Goal: Transaction & Acquisition: Purchase product/service

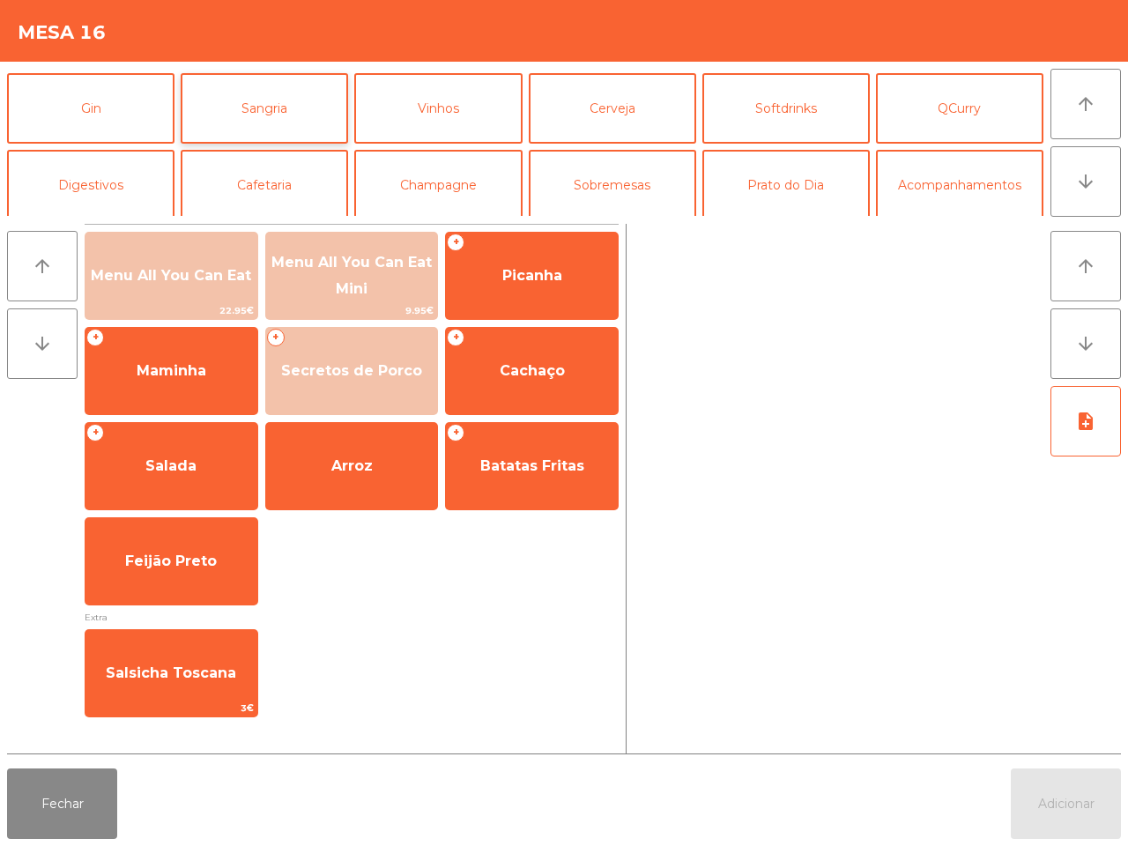
scroll to position [110, 0]
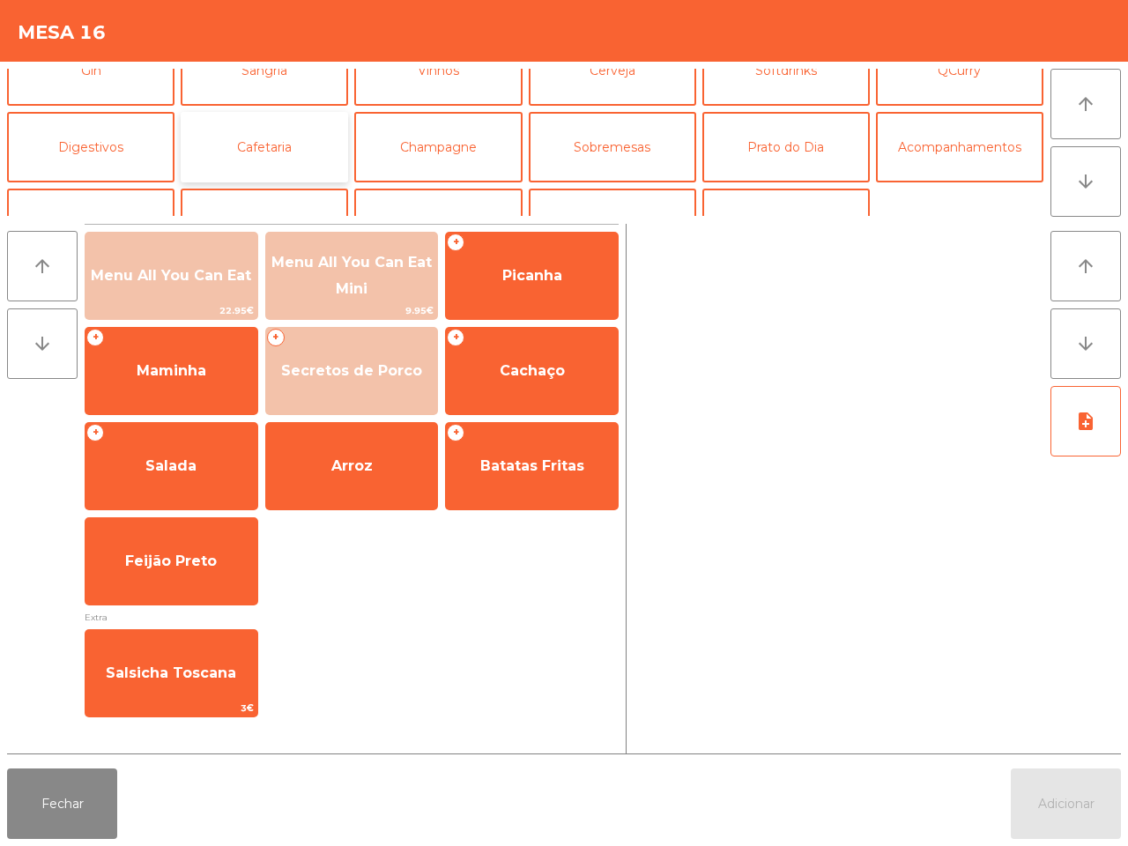
click at [227, 152] on button "Cafetaria" at bounding box center [264, 147] width 167 height 70
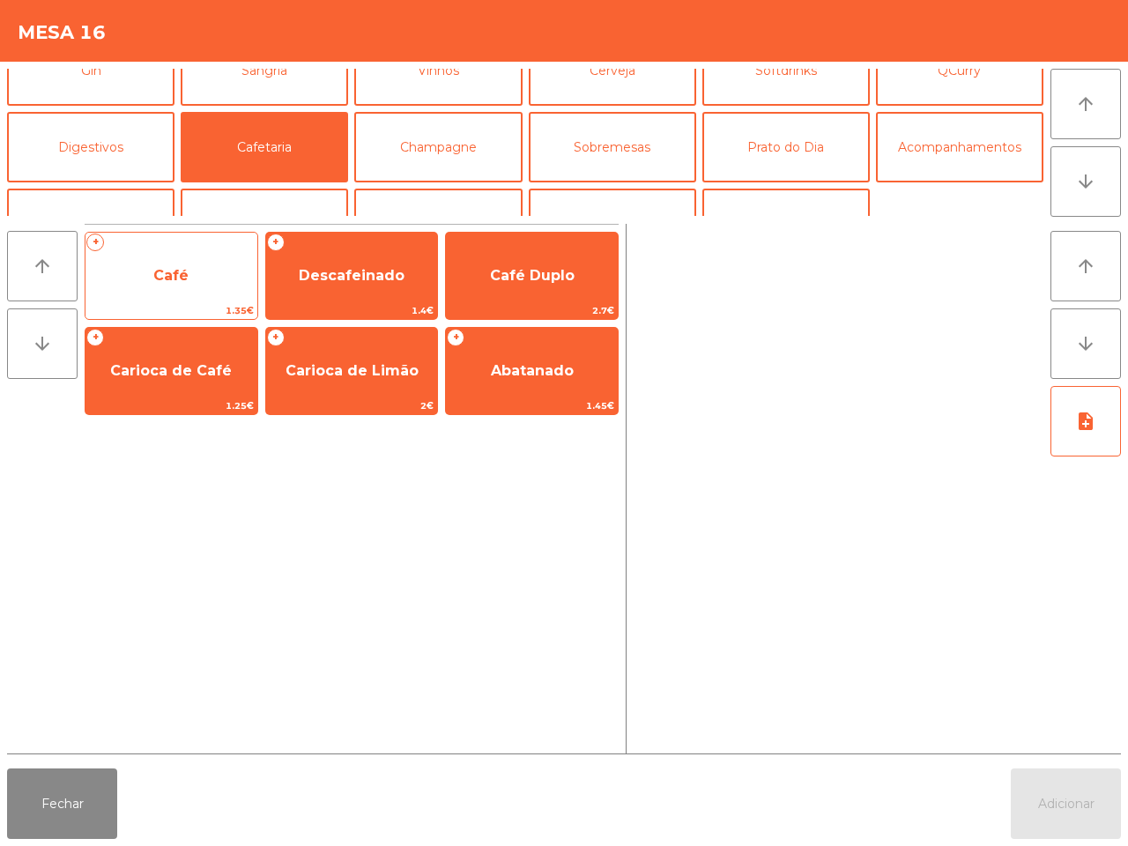
click at [198, 263] on span "Café" at bounding box center [171, 276] width 172 height 48
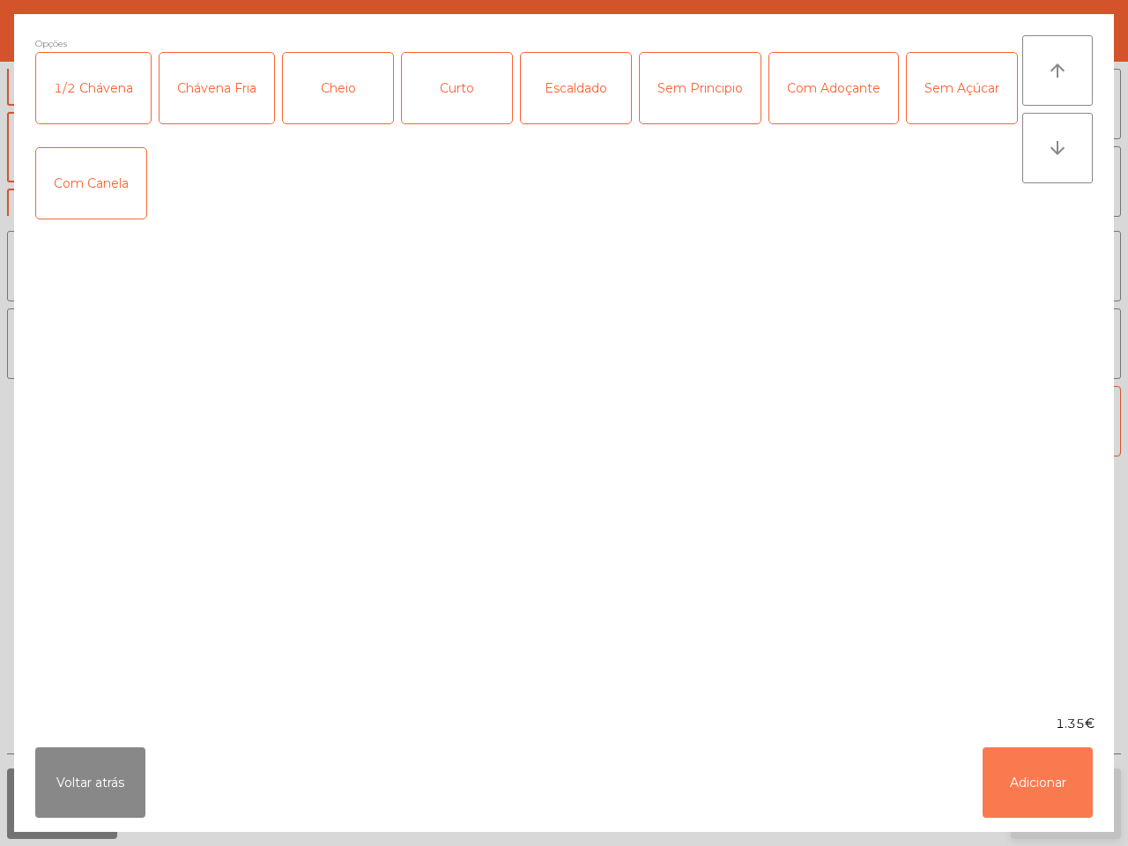
click at [1031, 769] on button "Adicionar" at bounding box center [1038, 782] width 110 height 70
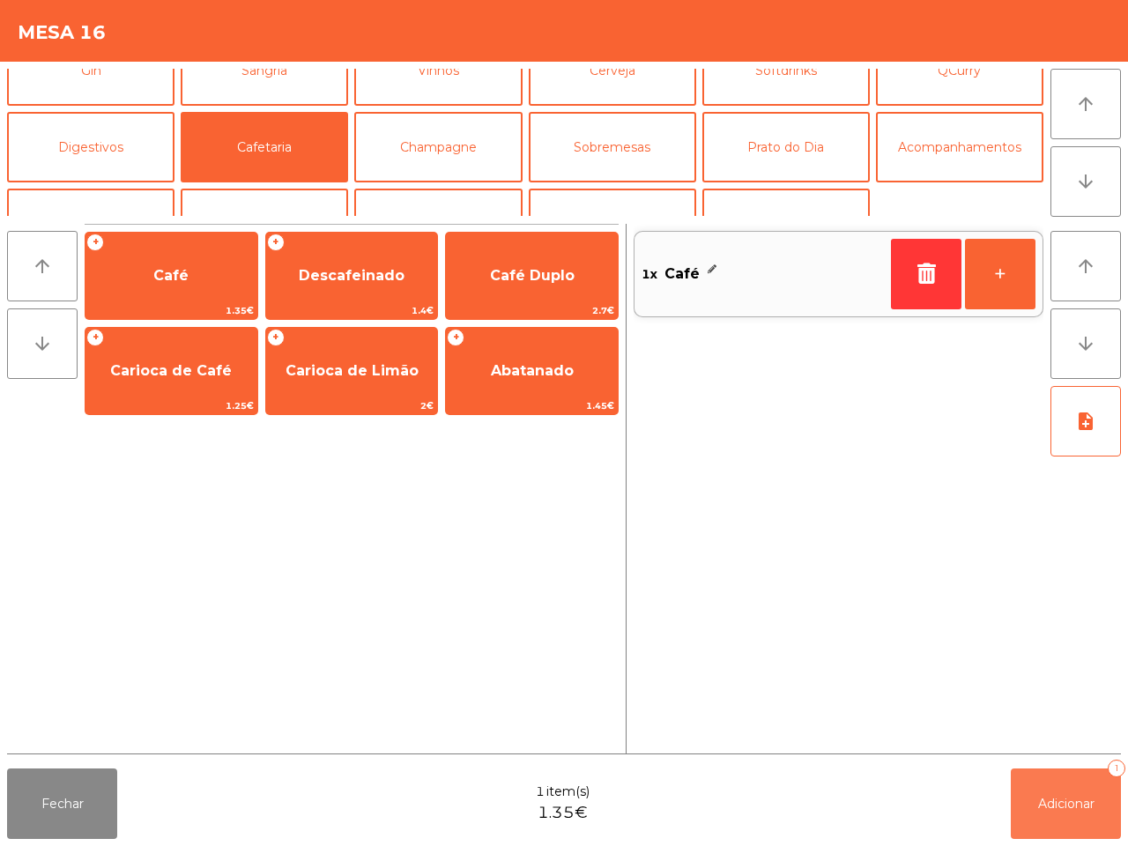
drag, startPoint x: 1042, startPoint y: 786, endPoint x: 1028, endPoint y: 784, distance: 13.3
click at [1041, 787] on button "Adicionar 1" at bounding box center [1066, 803] width 110 height 70
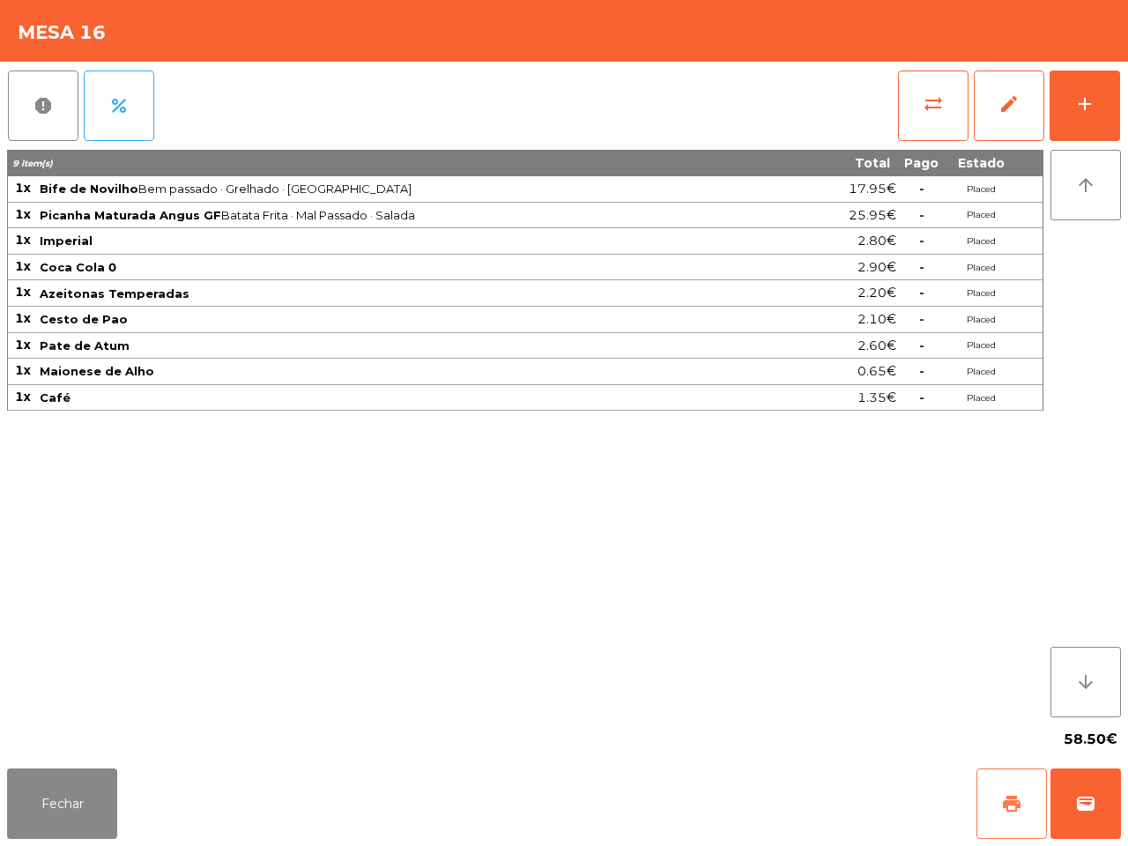
click at [1014, 815] on button "print" at bounding box center [1011, 803] width 70 height 70
click at [1087, 791] on button "wallet" at bounding box center [1085, 803] width 70 height 70
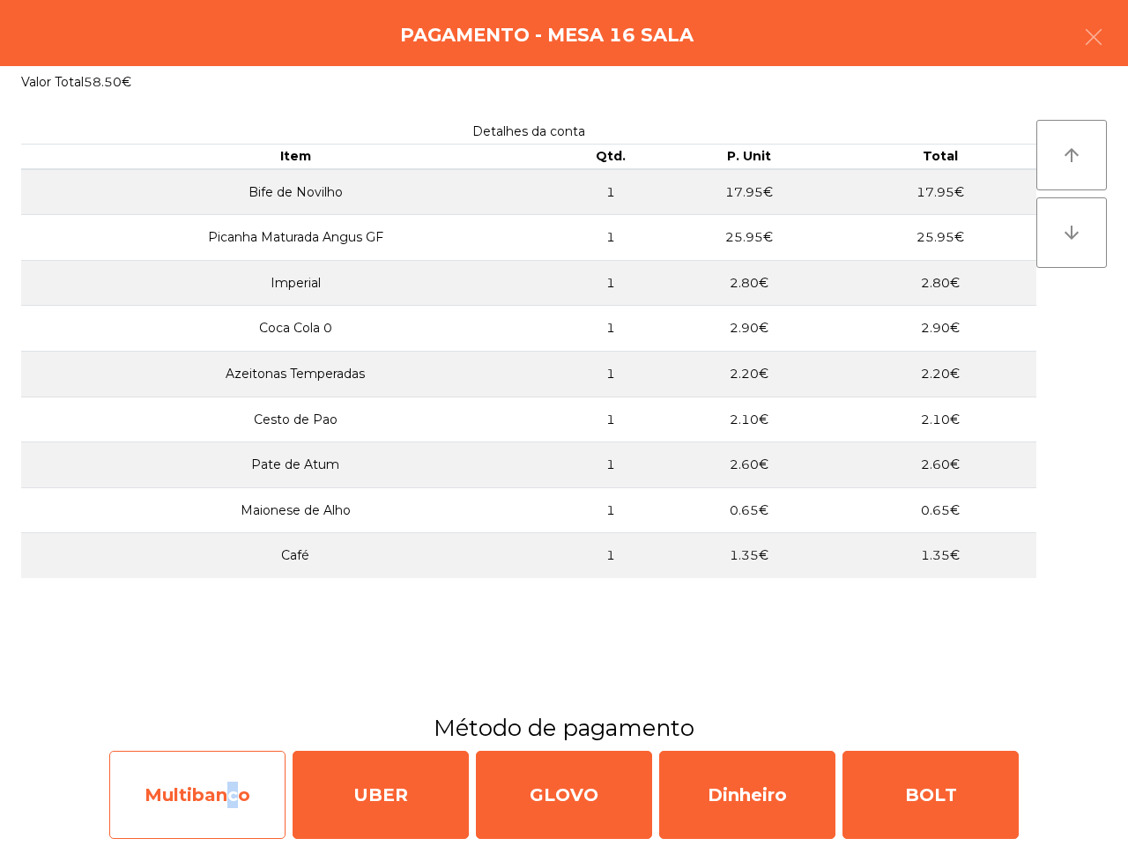
click at [225, 778] on div "Multibanco" at bounding box center [197, 795] width 176 height 88
select select "**"
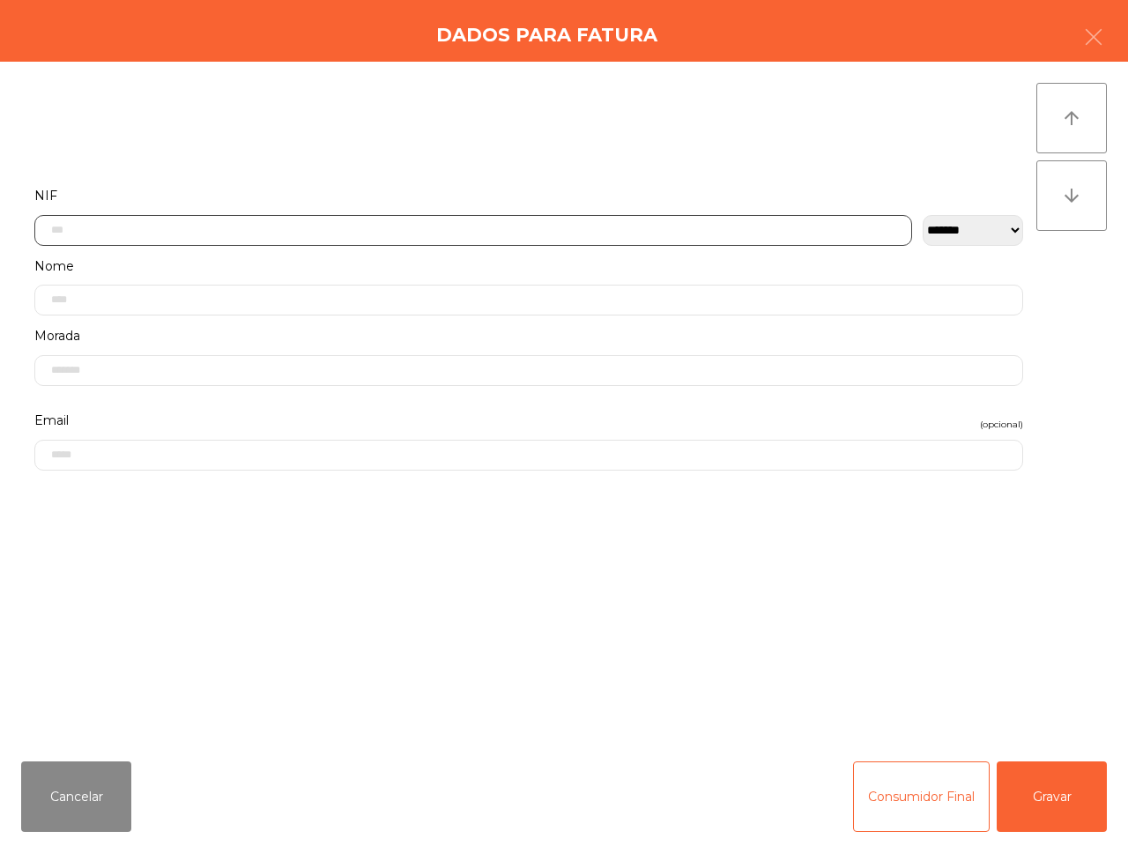
click at [245, 234] on input "text" at bounding box center [473, 230] width 878 height 31
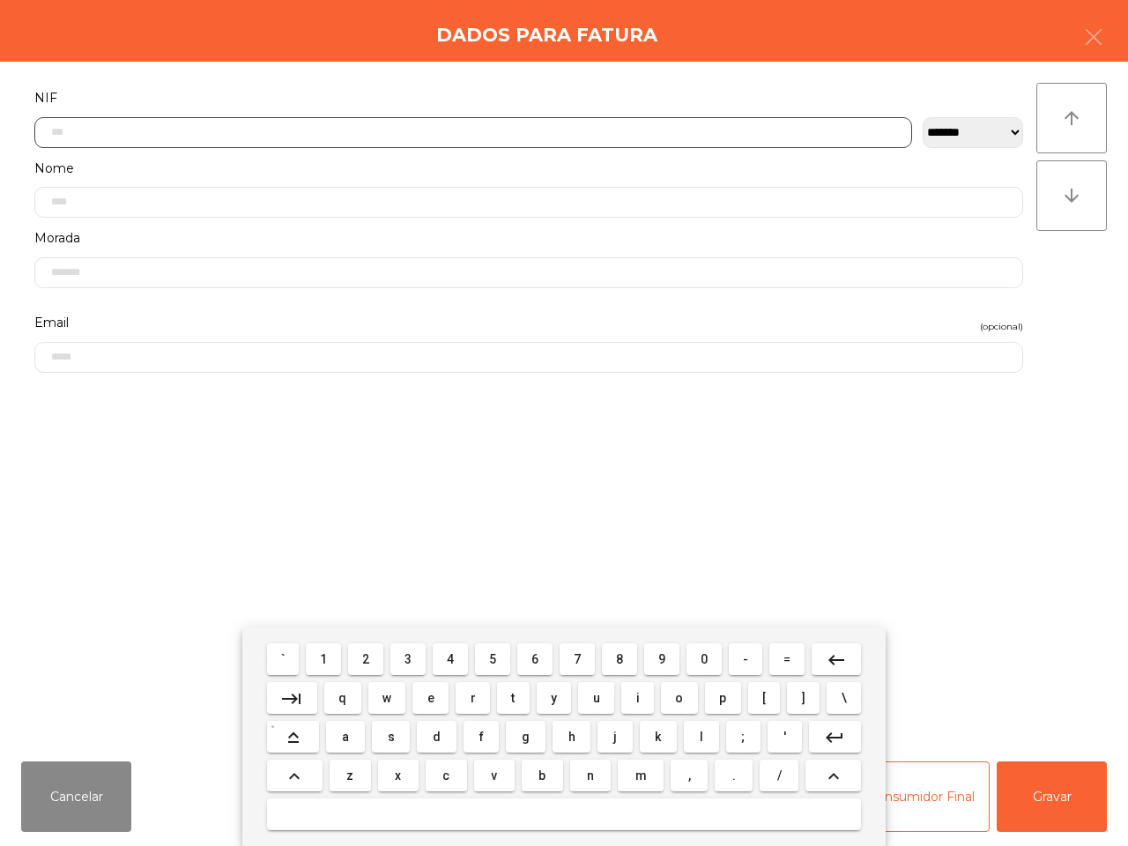
scroll to position [99, 0]
click at [319, 657] on button "1" at bounding box center [323, 659] width 35 height 32
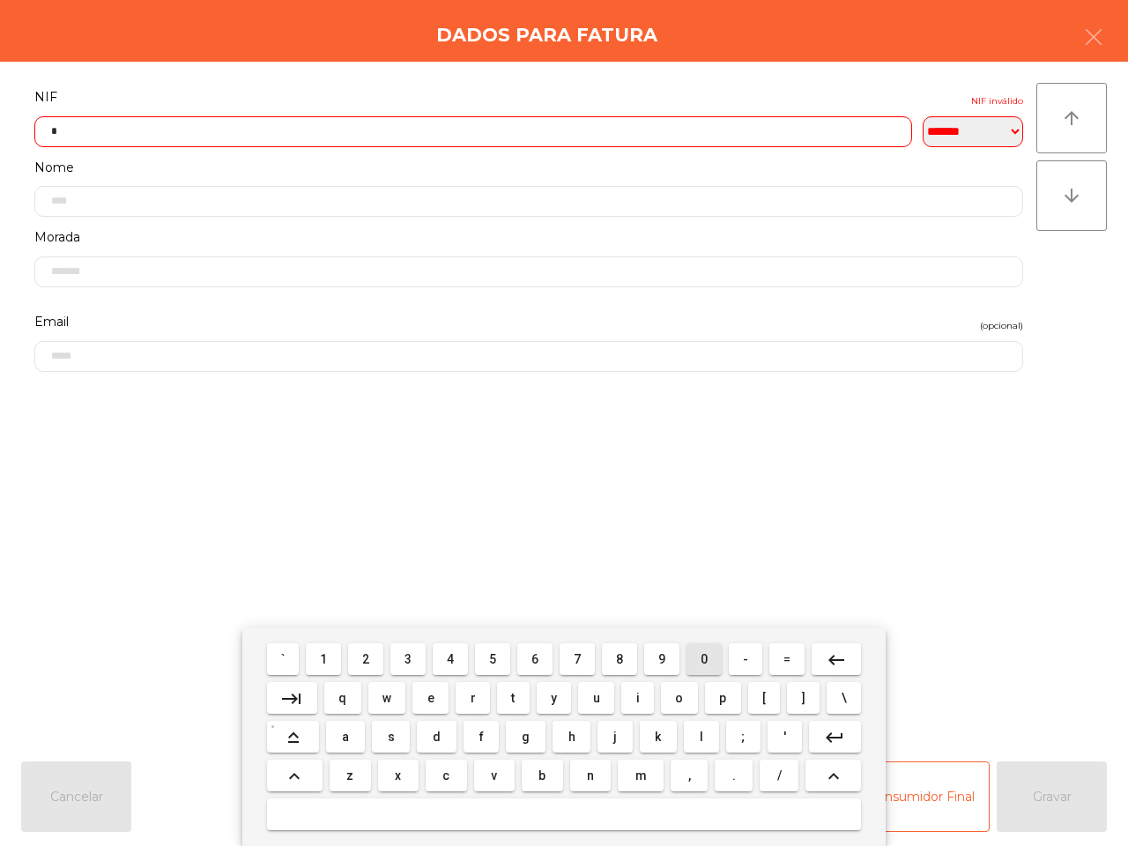
click at [703, 657] on span "0" at bounding box center [704, 659] width 7 height 14
click at [493, 657] on span "5" at bounding box center [492, 659] width 7 height 14
click at [614, 658] on button "8" at bounding box center [619, 659] width 35 height 32
click at [322, 654] on button "1" at bounding box center [323, 659] width 35 height 32
click at [531, 658] on button "6" at bounding box center [534, 659] width 35 height 32
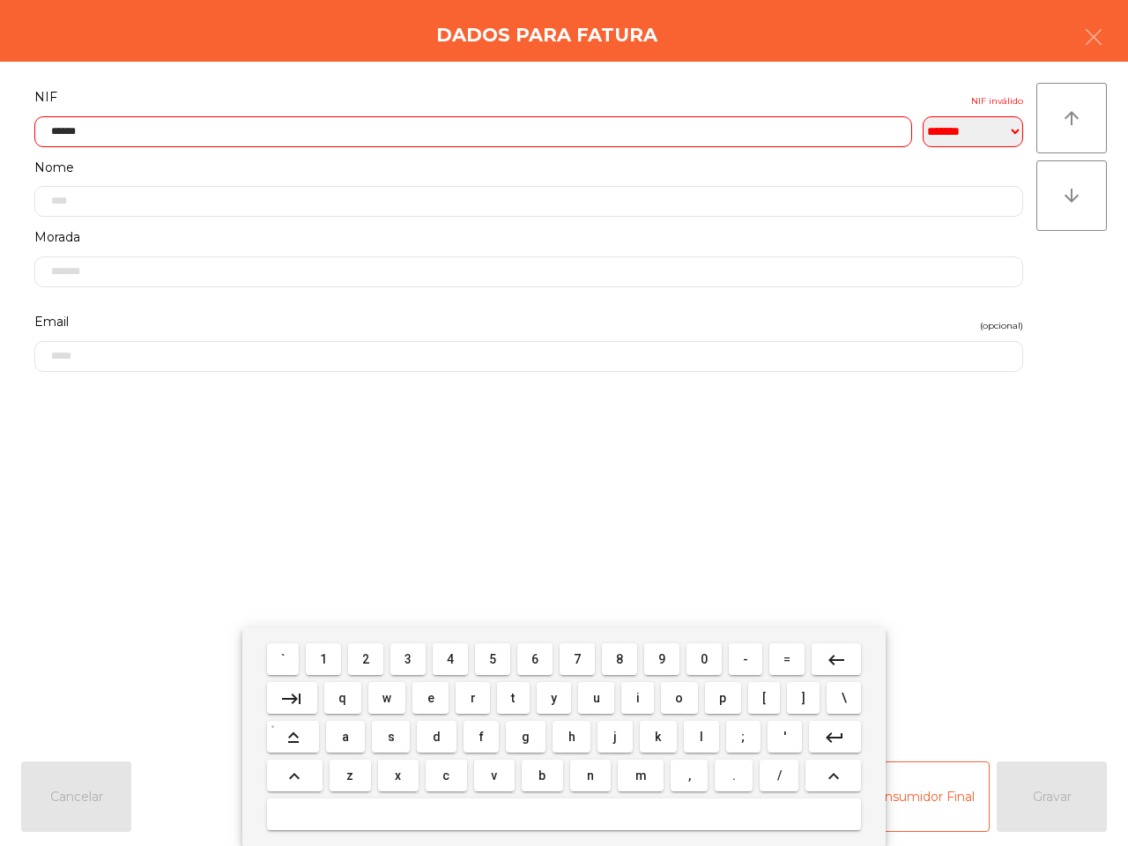
click at [662, 658] on span "9" at bounding box center [661, 659] width 7 height 14
click at [661, 658] on span "9" at bounding box center [661, 659] width 7 height 14
click at [697, 659] on button "0" at bounding box center [703, 659] width 35 height 32
type input "*********"
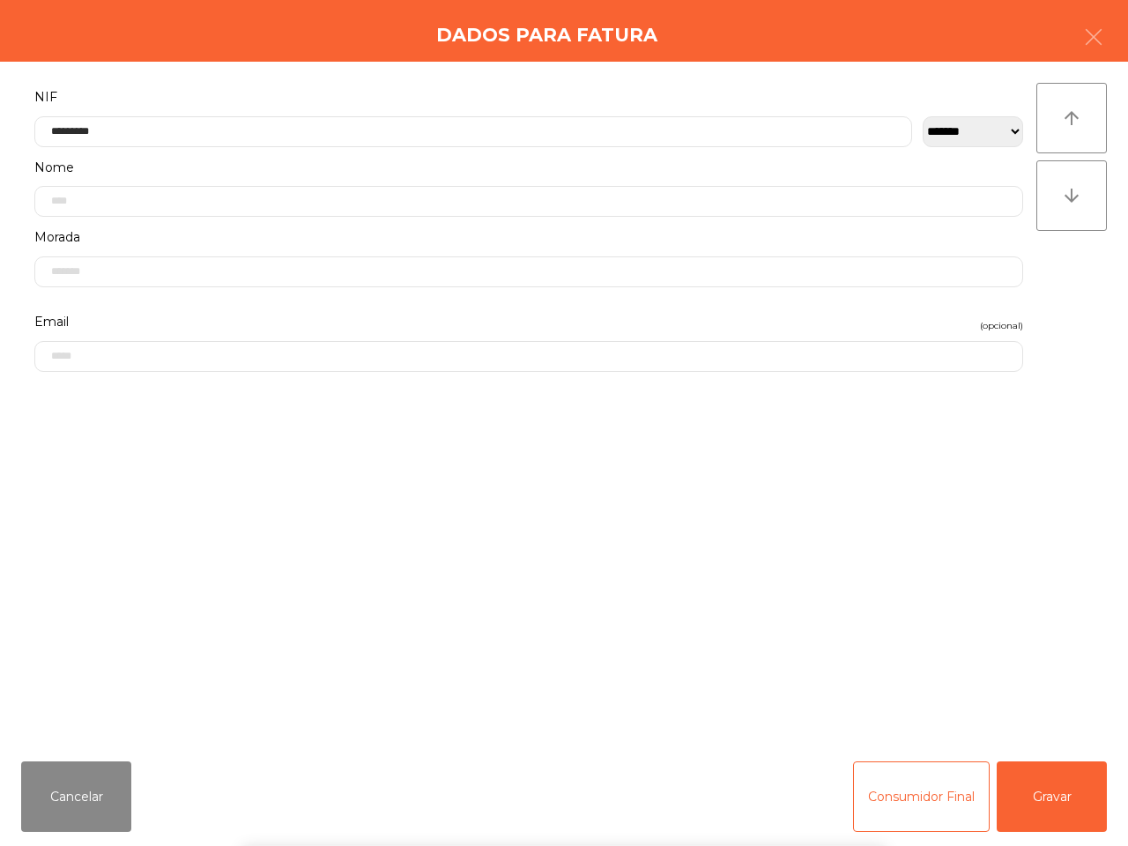
click at [1036, 795] on div "` 1 2 3 4 5 6 7 8 9 0 - = keyboard_backspace keyboard_tab q w e r t y u i o p […" at bounding box center [564, 736] width 1128 height 219
click at [1036, 791] on button "Gravar" at bounding box center [1052, 796] width 110 height 70
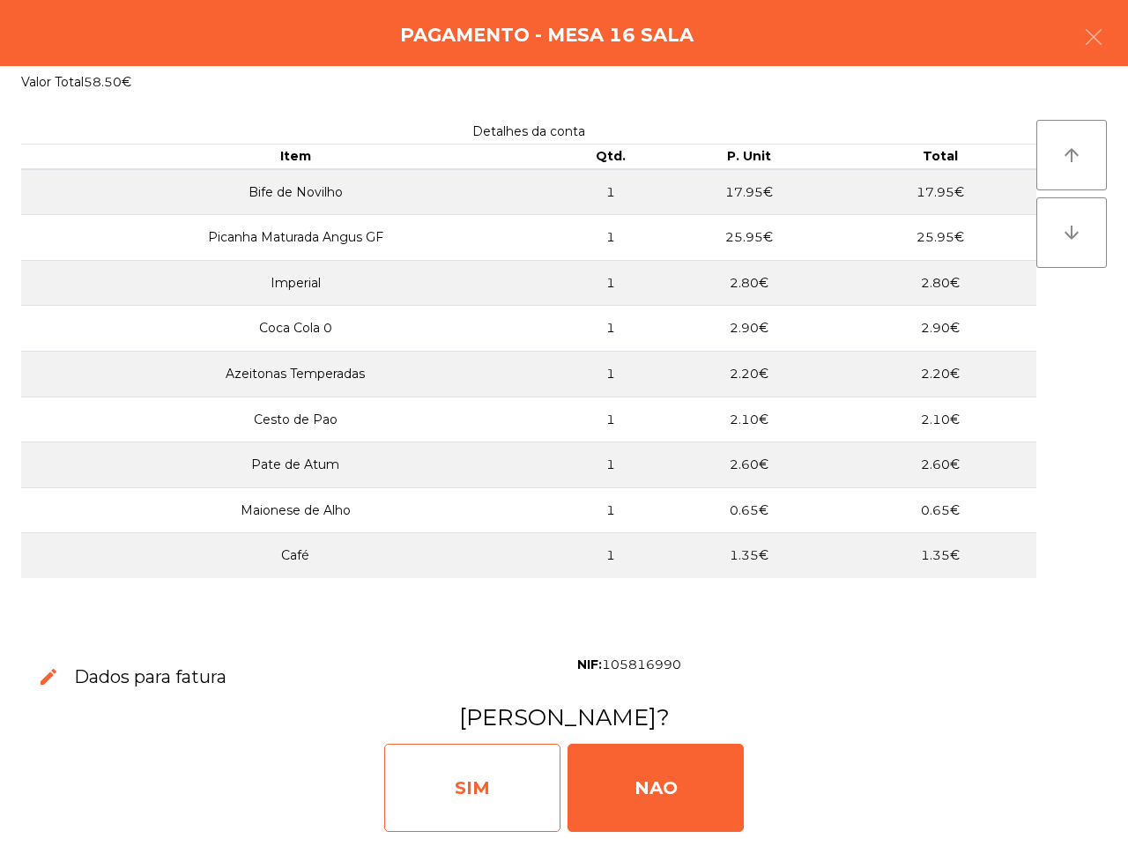
click at [499, 760] on div "SIM" at bounding box center [472, 788] width 176 height 88
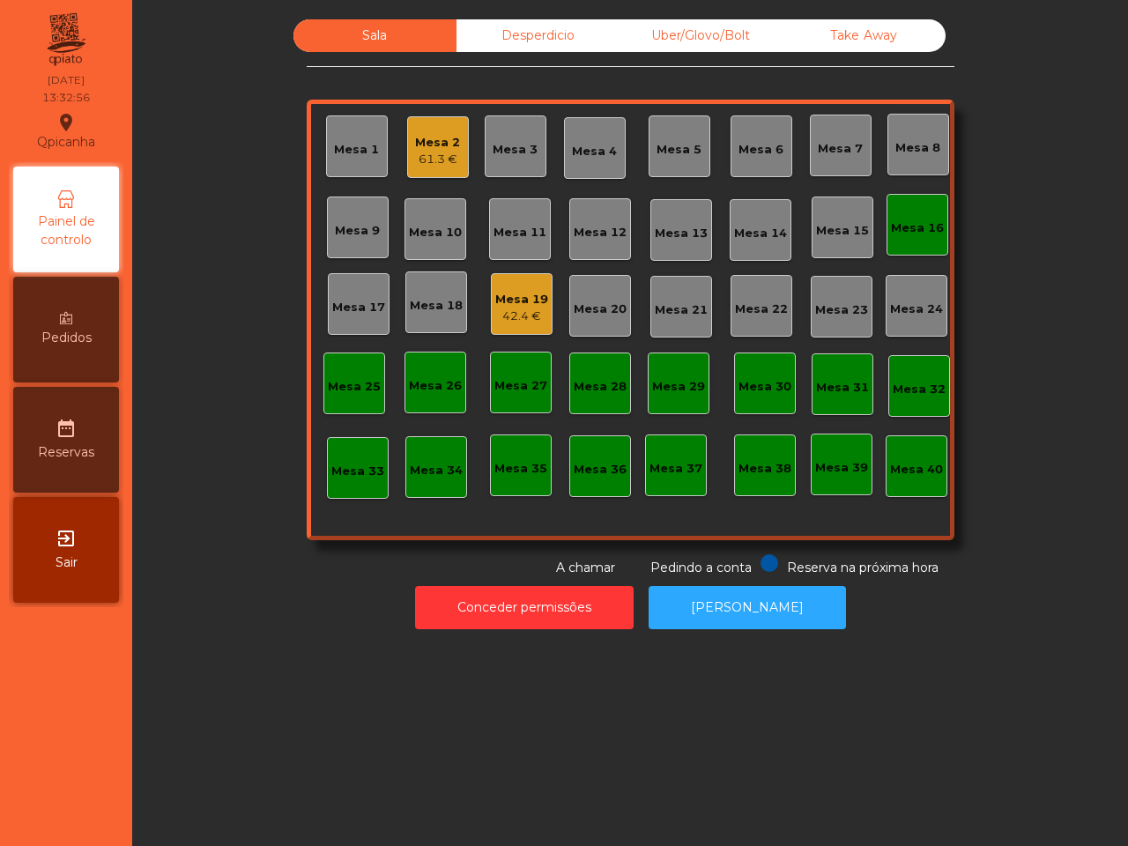
drag, startPoint x: 492, startPoint y: 749, endPoint x: 446, endPoint y: 699, distance: 68.0
click at [485, 738] on div "Sala Desperdicio Uber/Glovo/Bolt Take Away Mesa 1 Mesa 2 61.3 € Mesa 3 Mesa 4 M…" at bounding box center [630, 423] width 996 height 846
drag, startPoint x: 448, startPoint y: 657, endPoint x: 441, endPoint y: 548, distance: 108.6
click at [448, 619] on div "Sala Desperdicio Uber/Glovo/Bolt Take Away Mesa 1 Mesa 2 61.3 € Mesa 3 Mesa 4 M…" at bounding box center [630, 423] width 996 height 846
drag, startPoint x: 441, startPoint y: 548, endPoint x: 415, endPoint y: 152, distance: 397.4
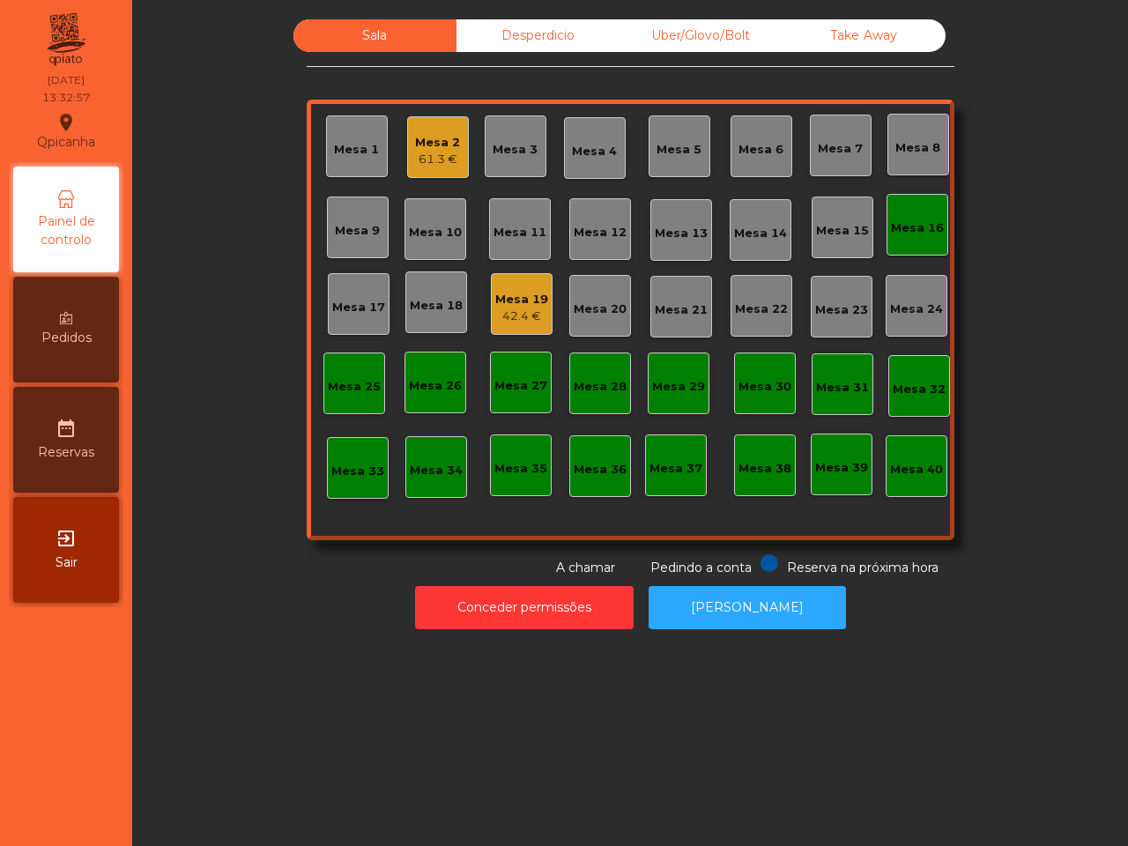
click at [415, 152] on div "61.3 €" at bounding box center [437, 160] width 45 height 18
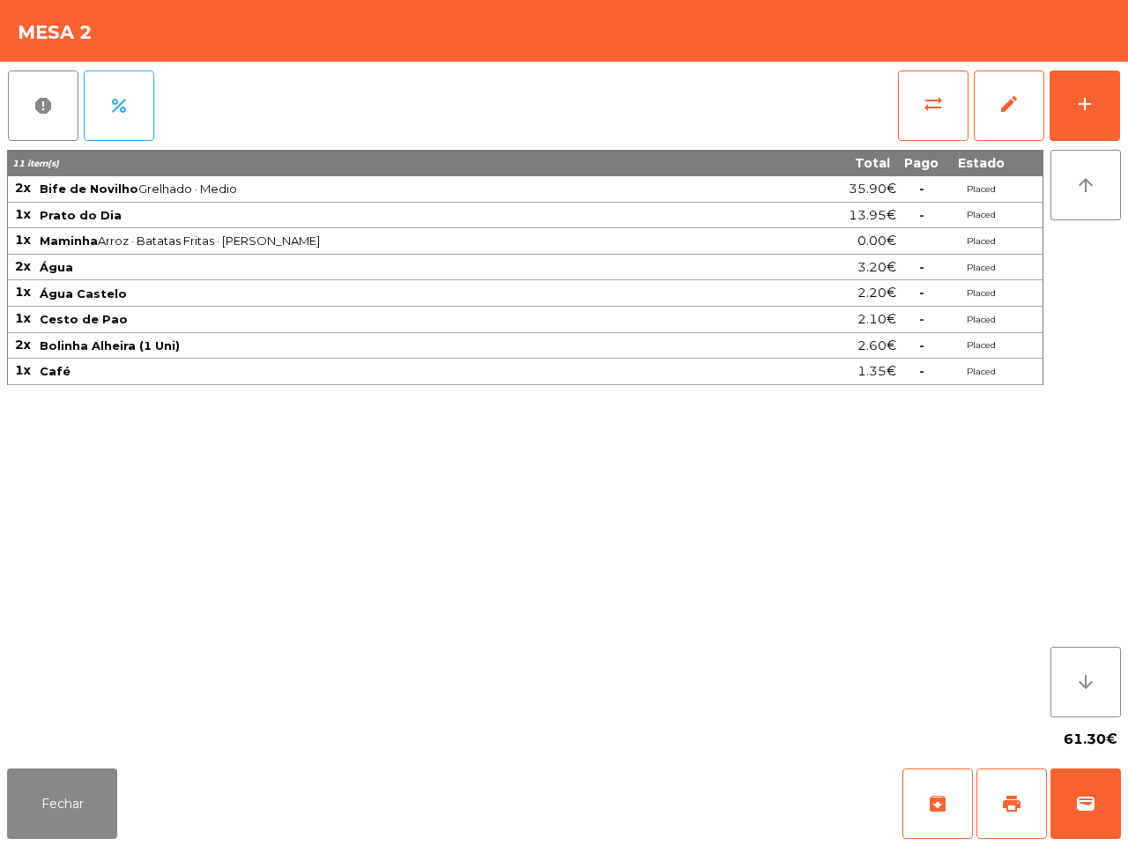
click at [415, 151] on th "11 item(s)" at bounding box center [389, 163] width 762 height 26
click at [1059, 101] on button "add" at bounding box center [1085, 105] width 70 height 70
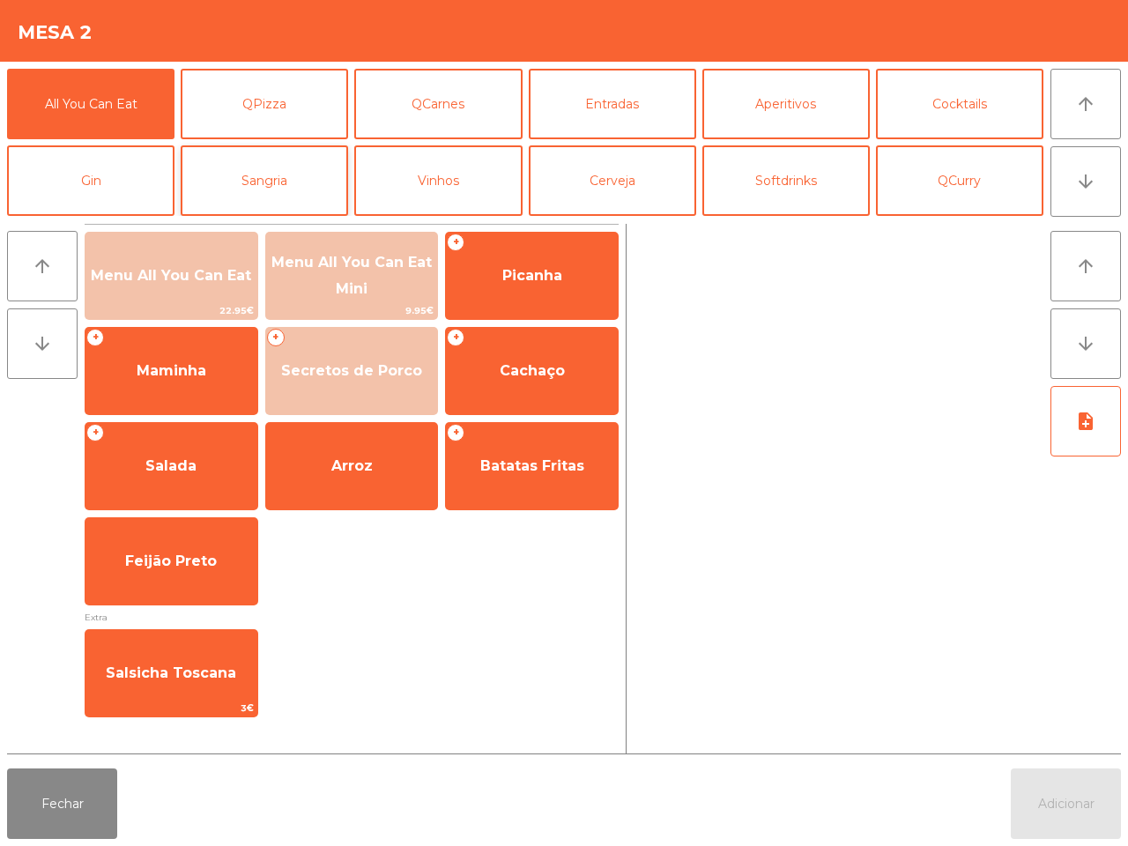
scroll to position [110, 0]
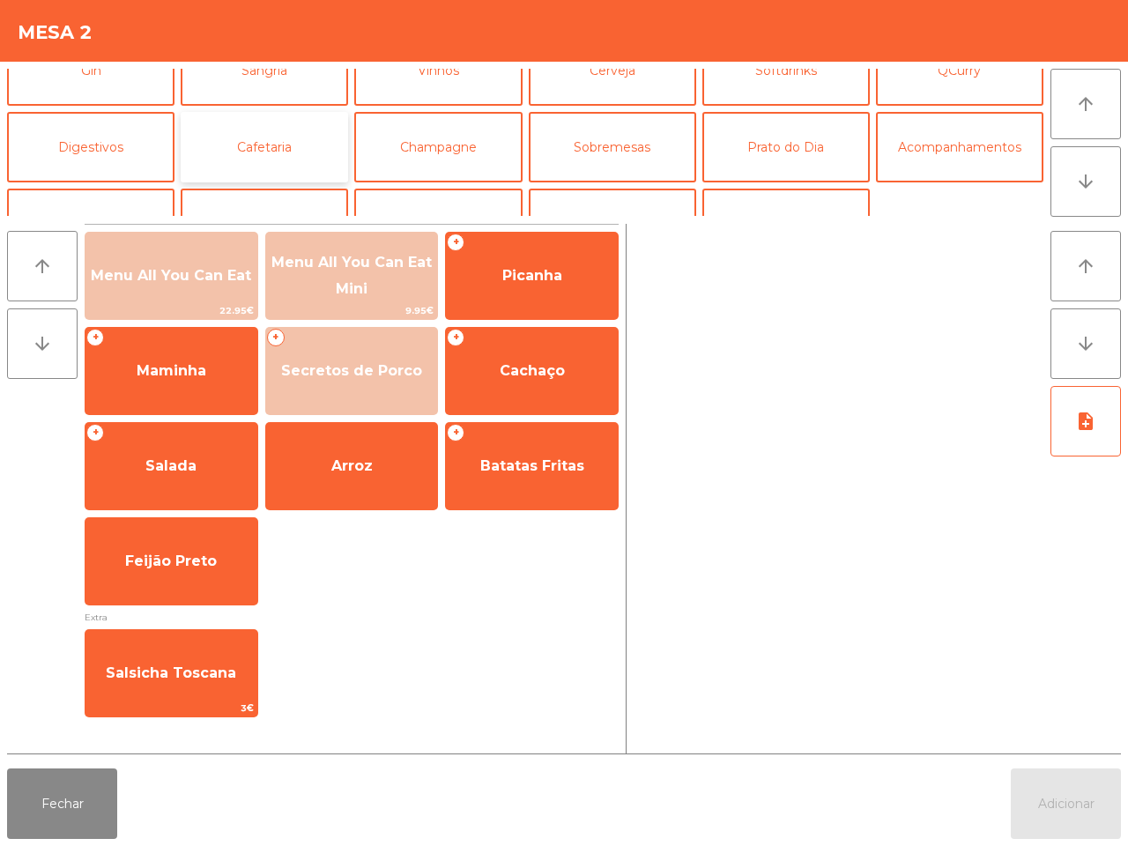
click at [293, 145] on button "Cafetaria" at bounding box center [264, 147] width 167 height 70
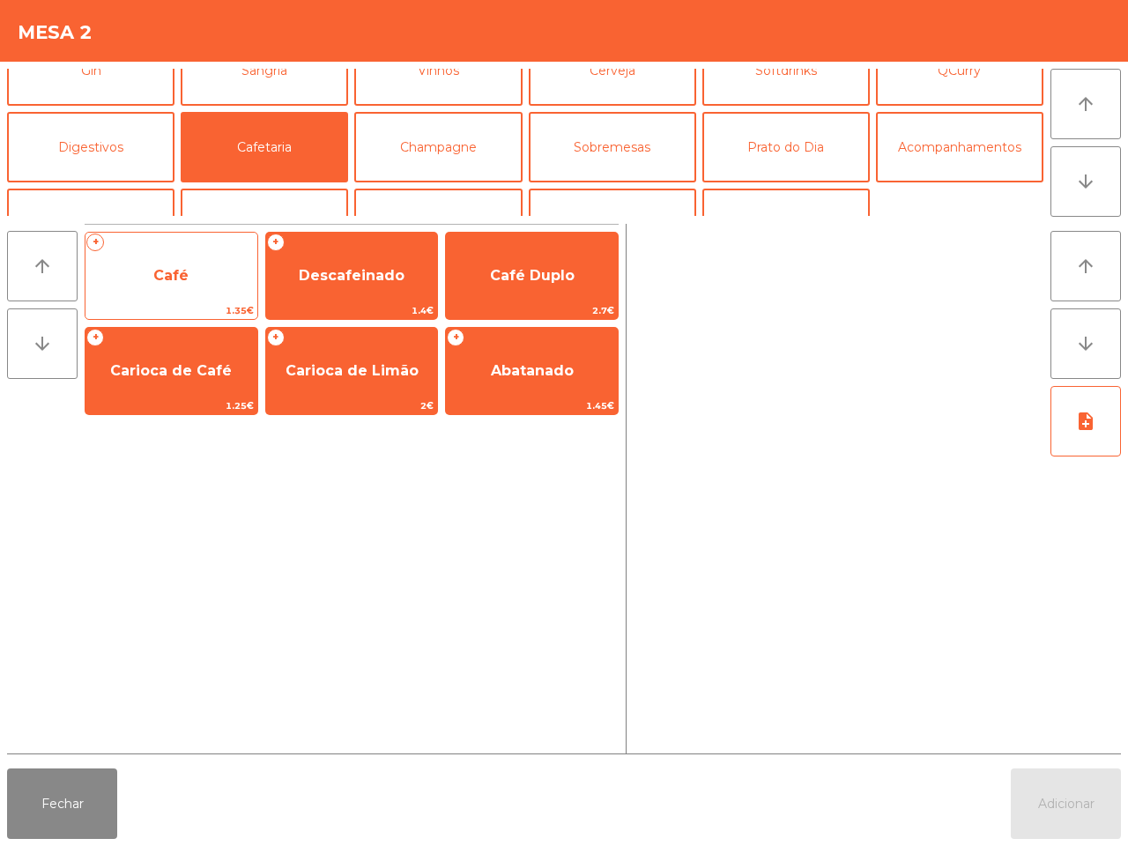
click at [174, 273] on span "Café" at bounding box center [170, 275] width 35 height 17
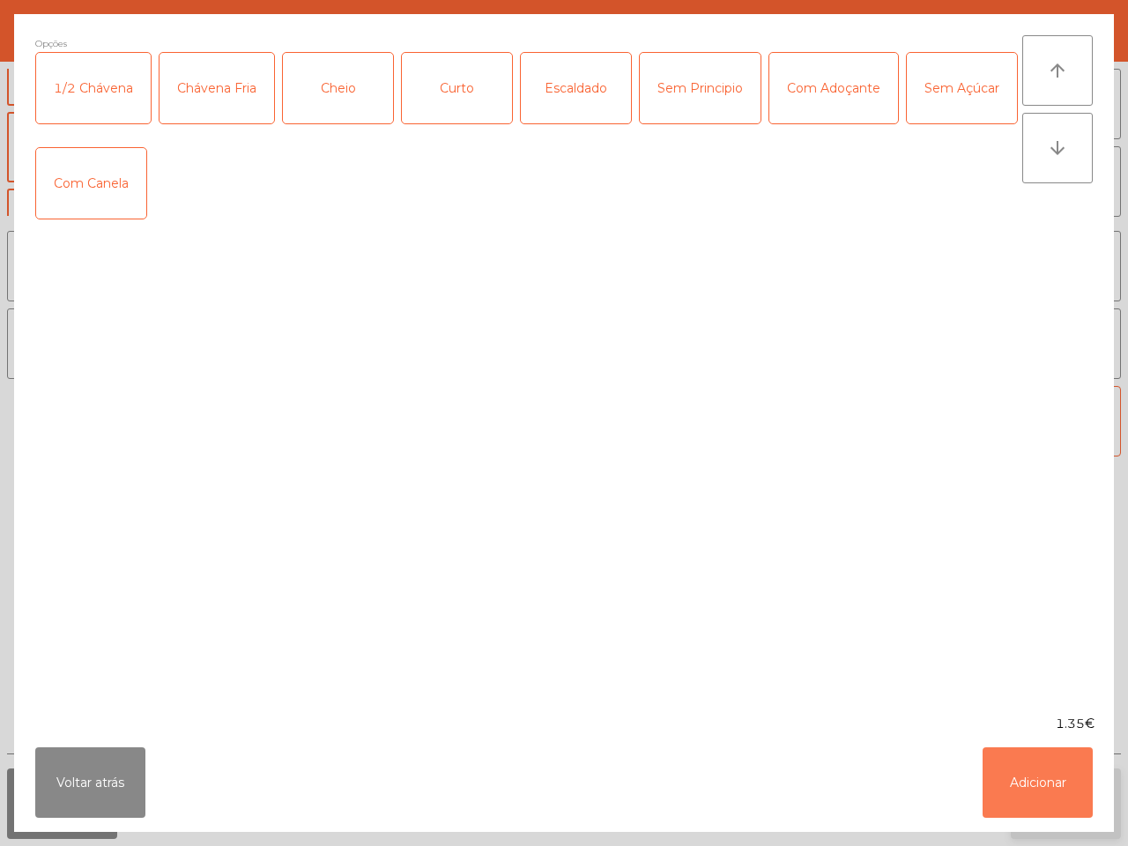
click at [1029, 786] on button "Adicionar" at bounding box center [1038, 782] width 110 height 70
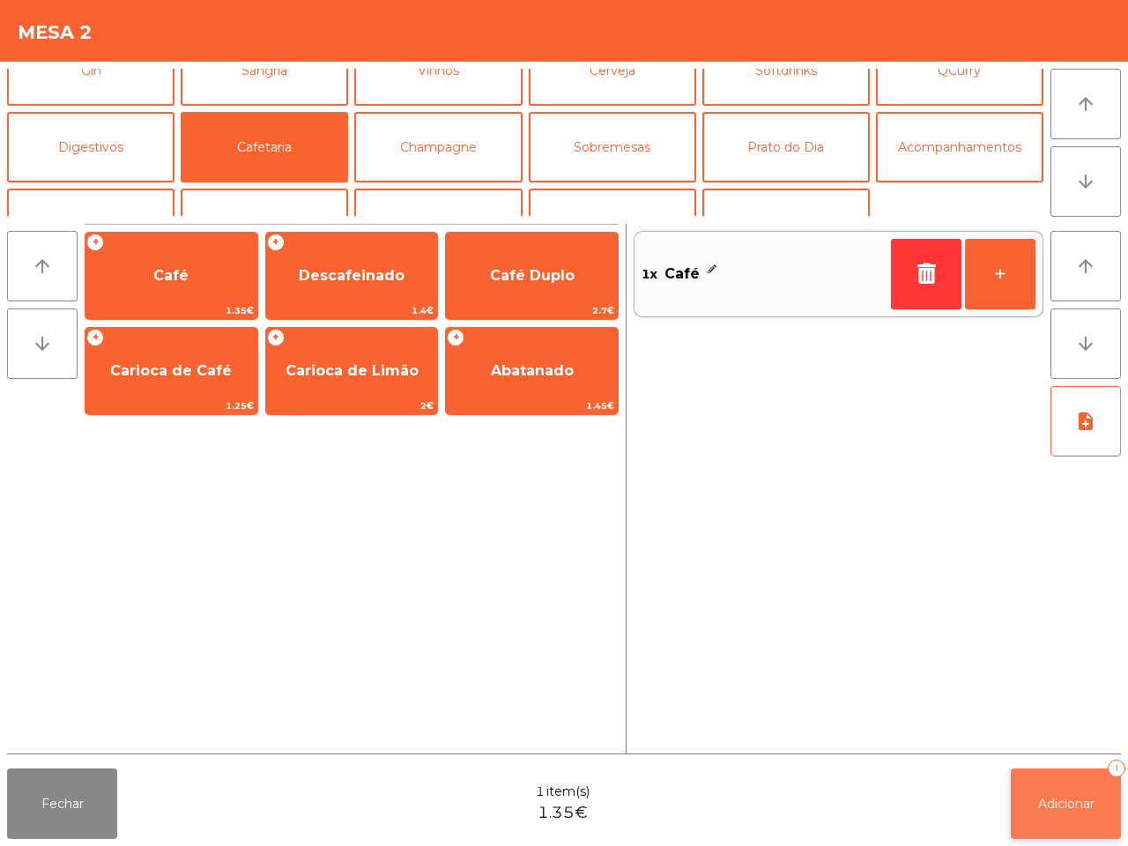
click at [1060, 809] on span "Adicionar" at bounding box center [1066, 804] width 56 height 16
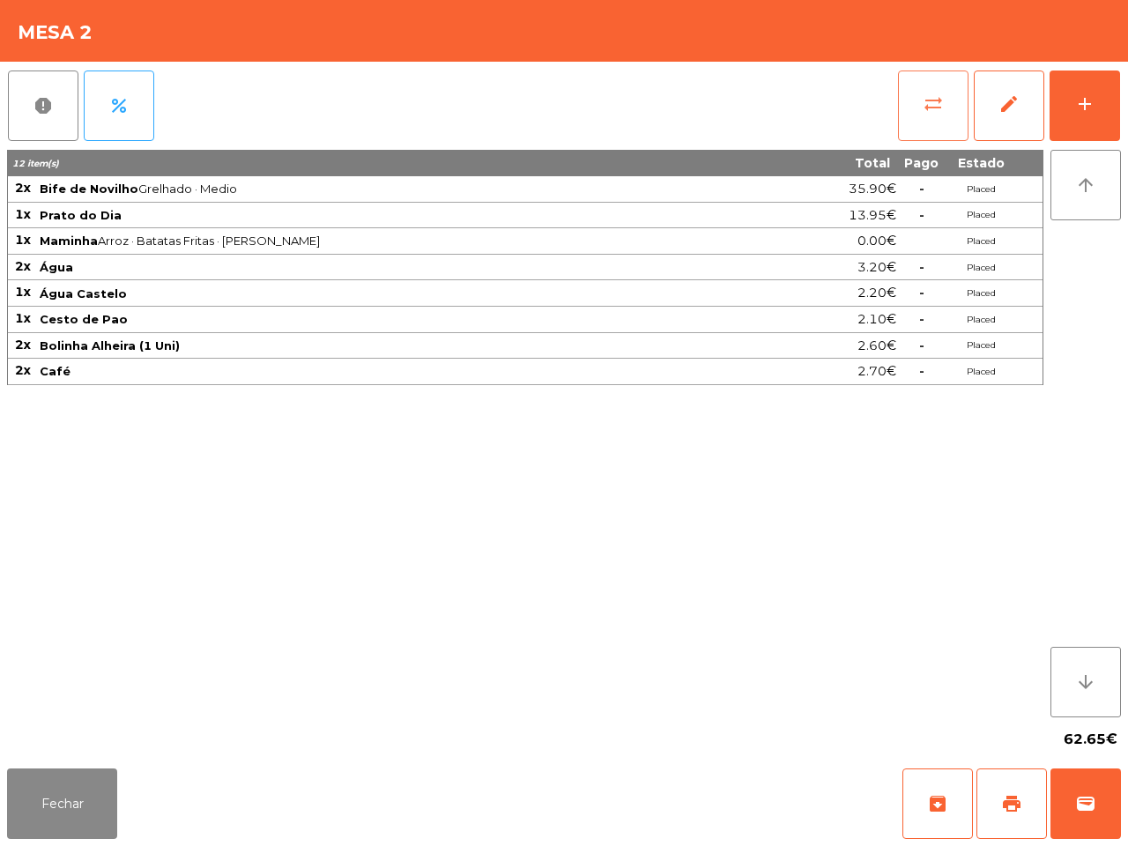
click at [926, 102] on span "sync_alt" at bounding box center [933, 103] width 21 height 21
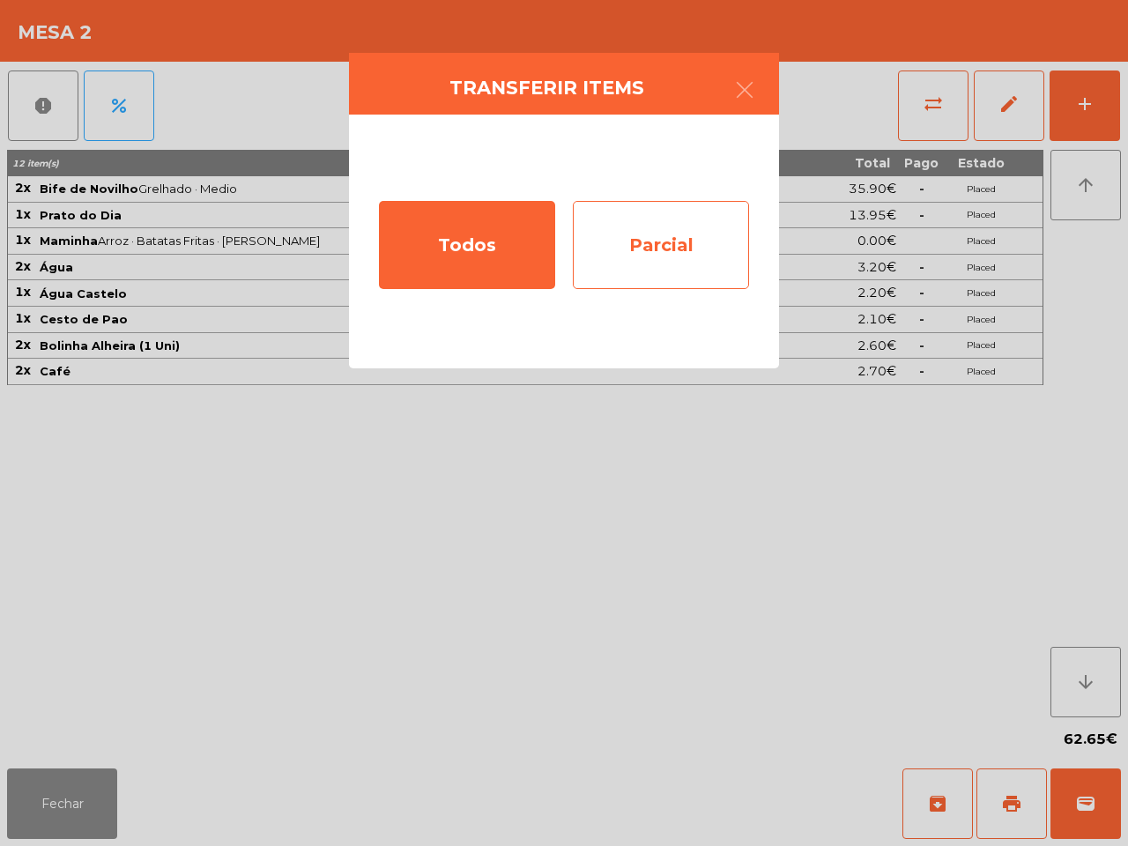
click at [689, 226] on div "Parcial" at bounding box center [661, 245] width 176 height 88
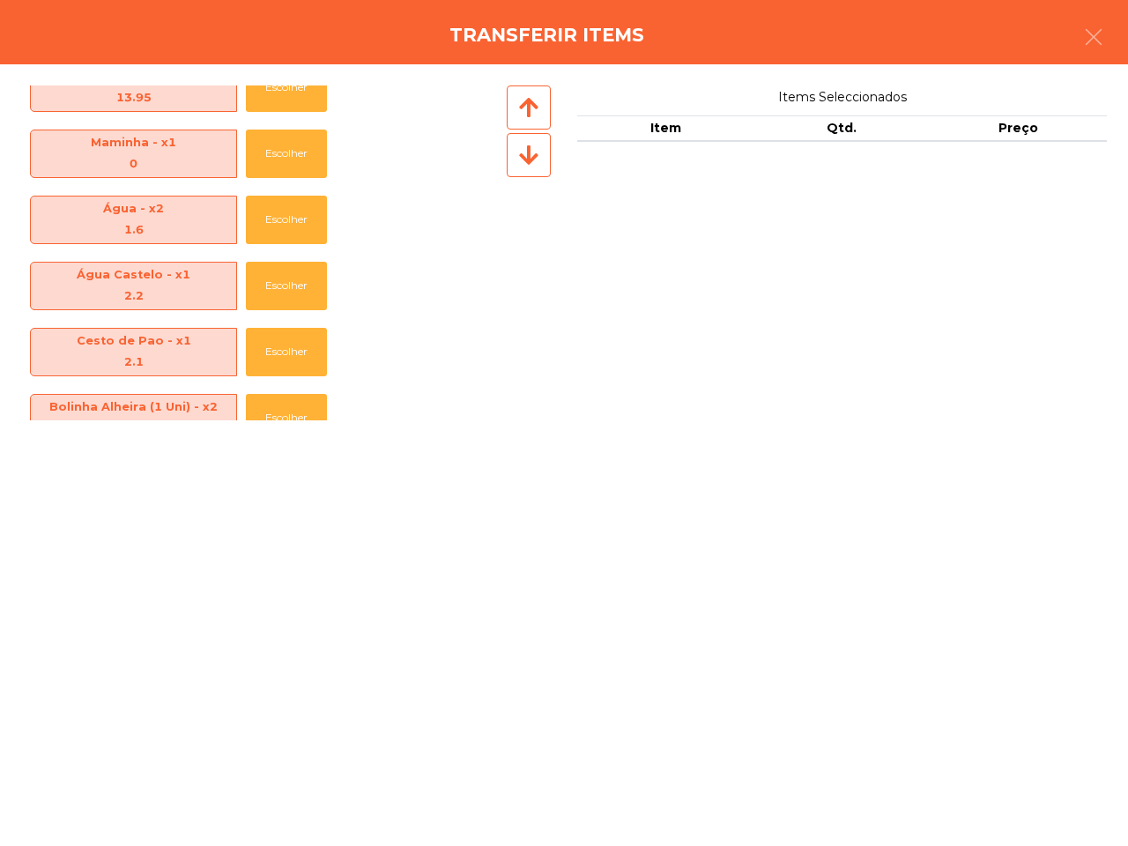
scroll to position [194, 0]
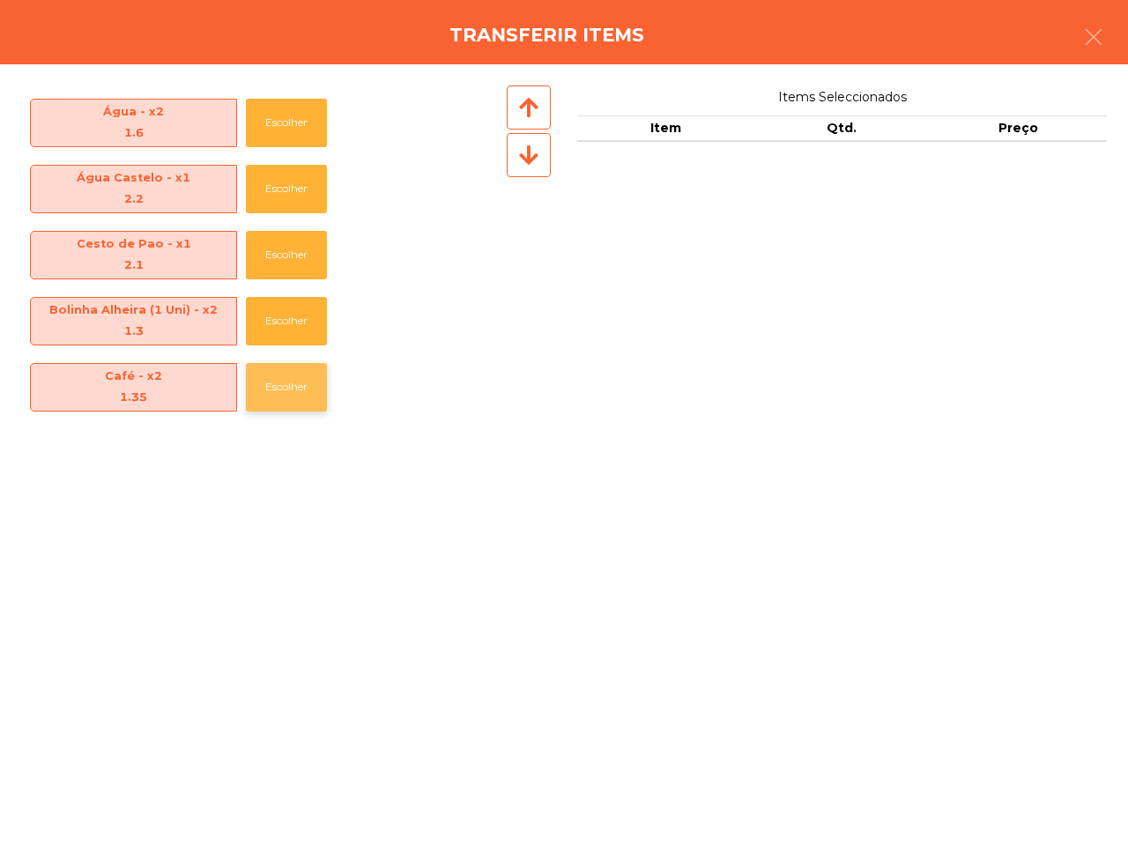
click at [295, 381] on button "Escolher" at bounding box center [286, 387] width 81 height 48
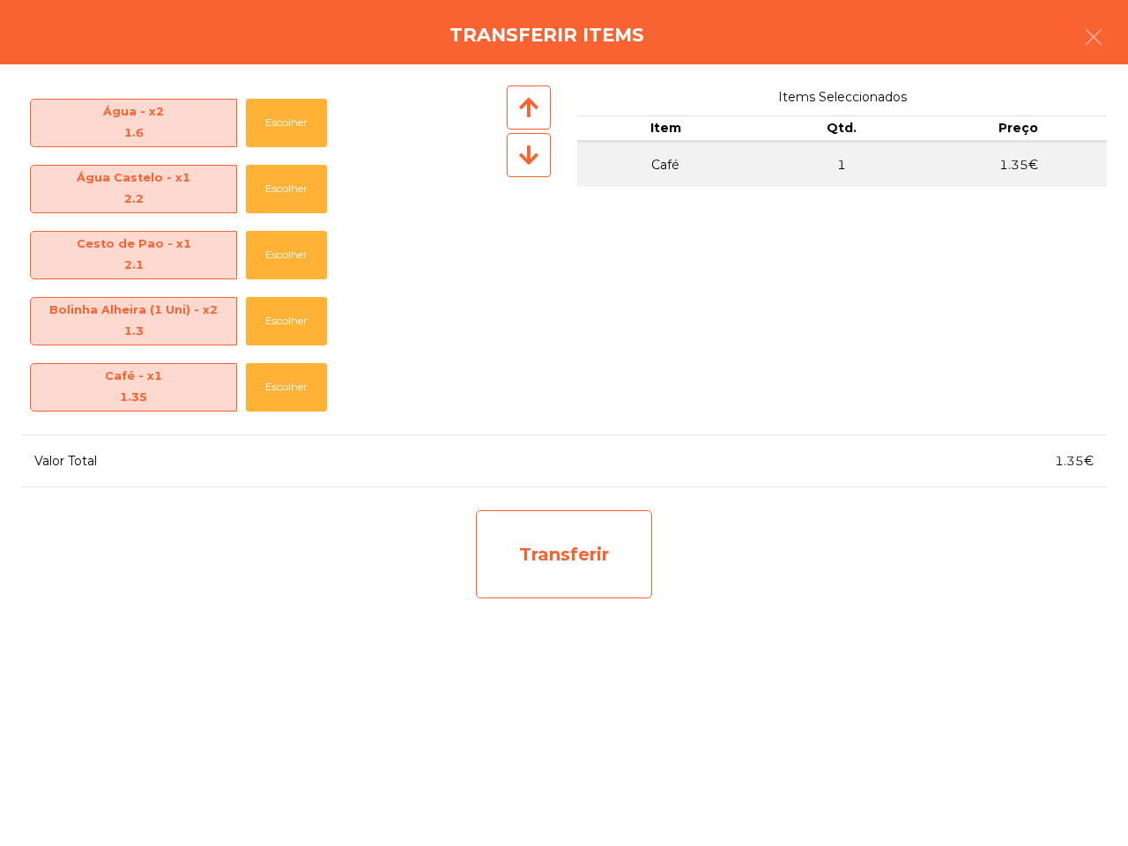
click at [574, 578] on div "Transferir" at bounding box center [564, 554] width 176 height 88
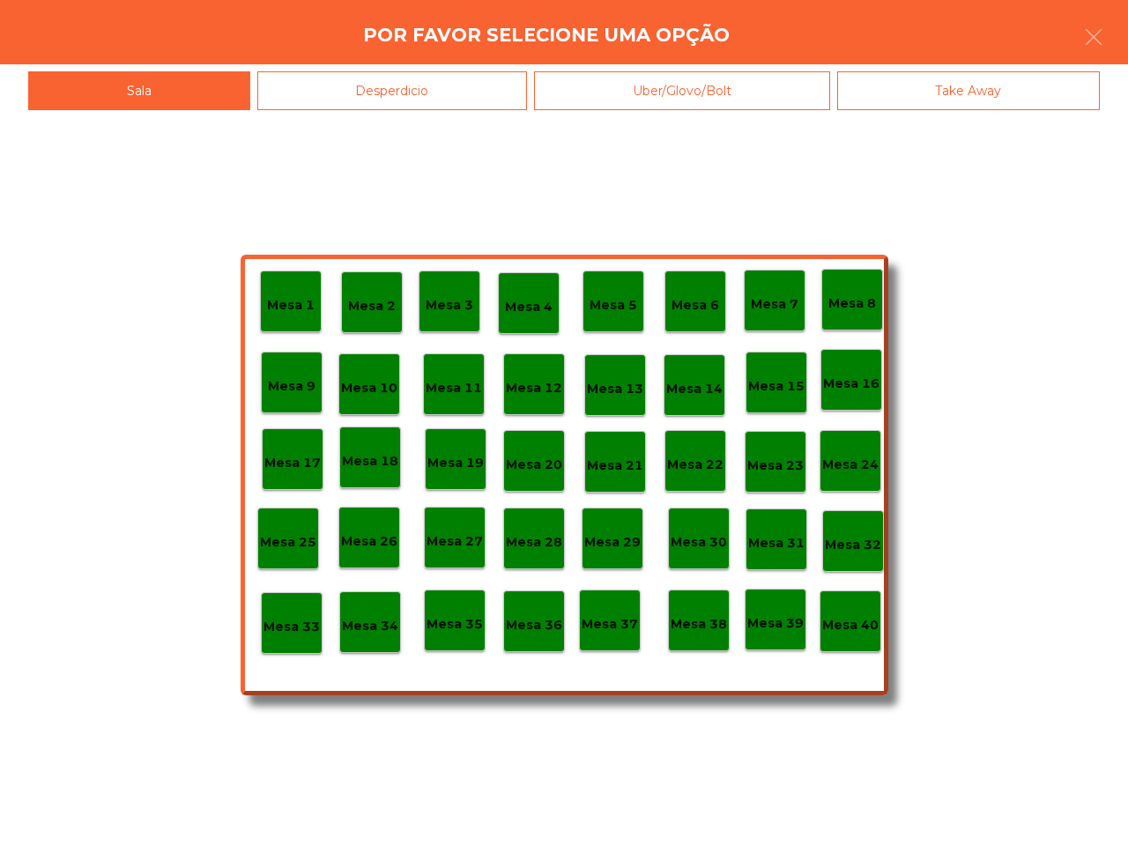
click at [389, 85] on div "Desperdicio" at bounding box center [392, 91] width 271 height 40
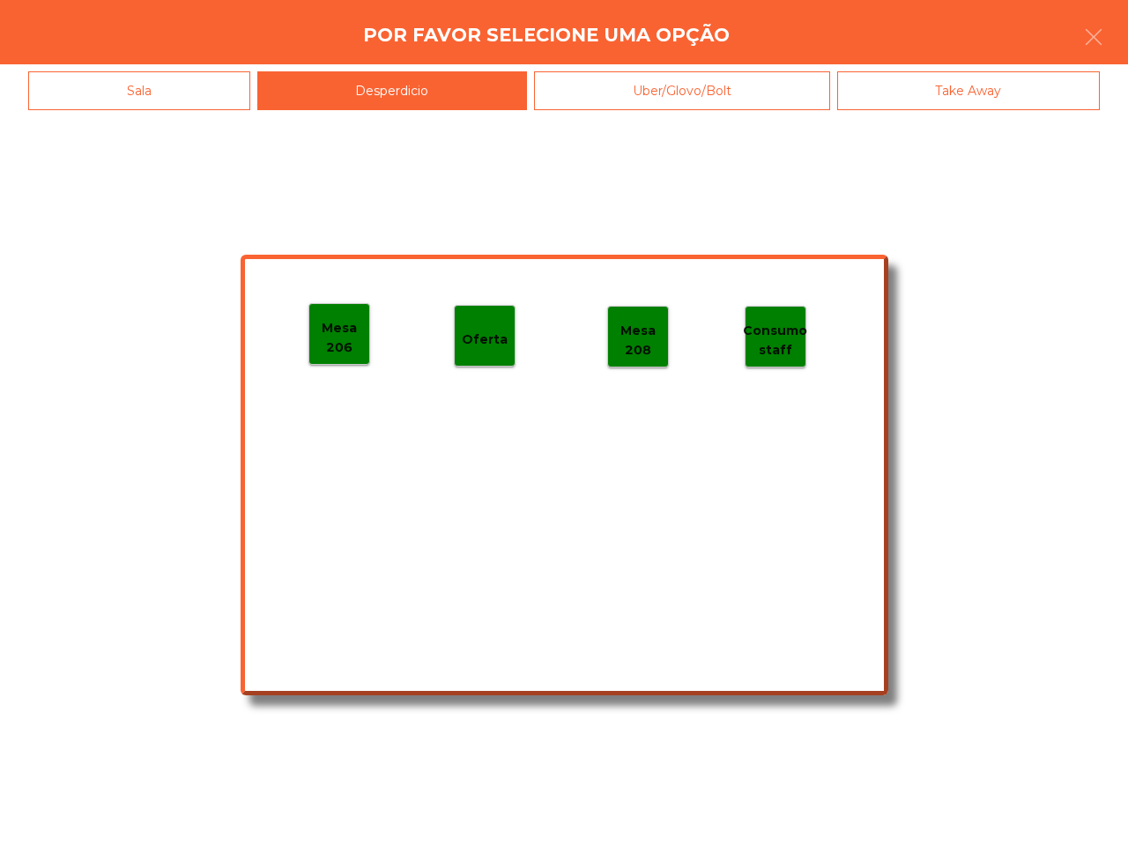
click at [353, 324] on p "Mesa 206" at bounding box center [339, 338] width 60 height 40
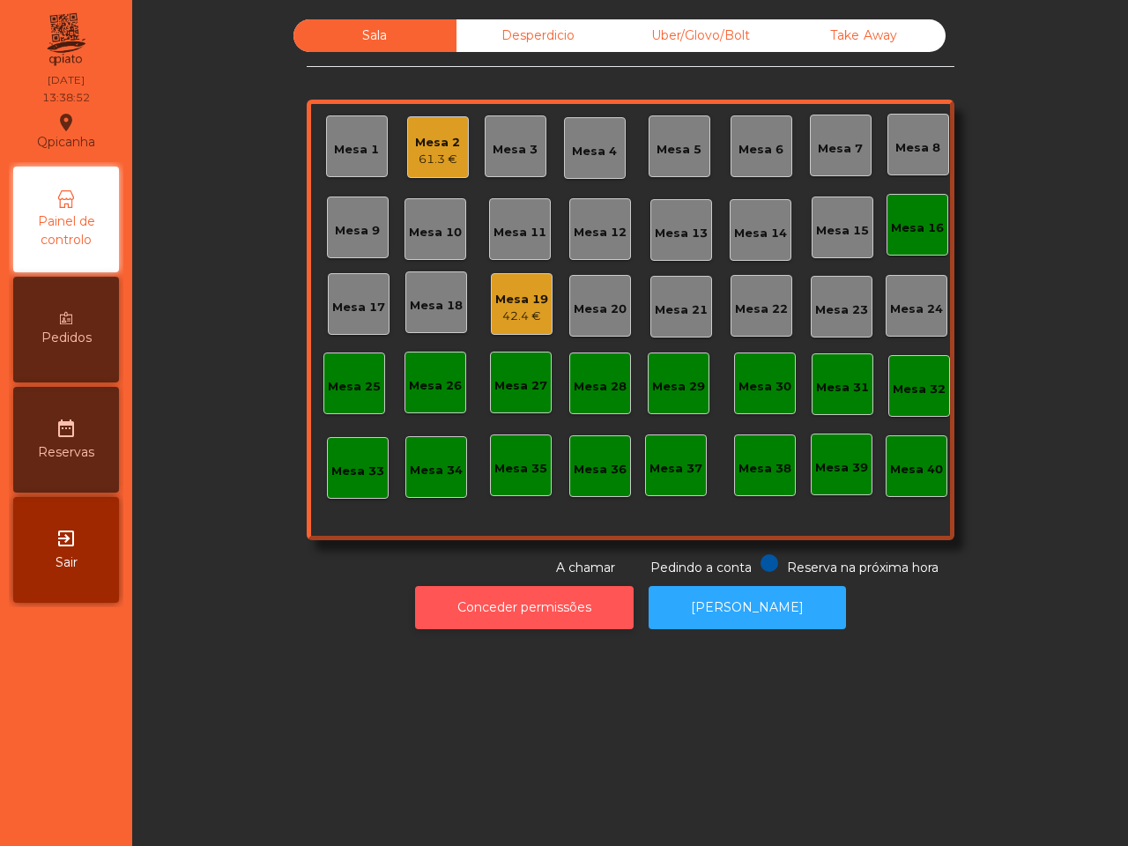
drag, startPoint x: 545, startPoint y: 619, endPoint x: 535, endPoint y: 609, distance: 13.7
click at [535, 609] on button "Conceder permissões" at bounding box center [524, 607] width 219 height 43
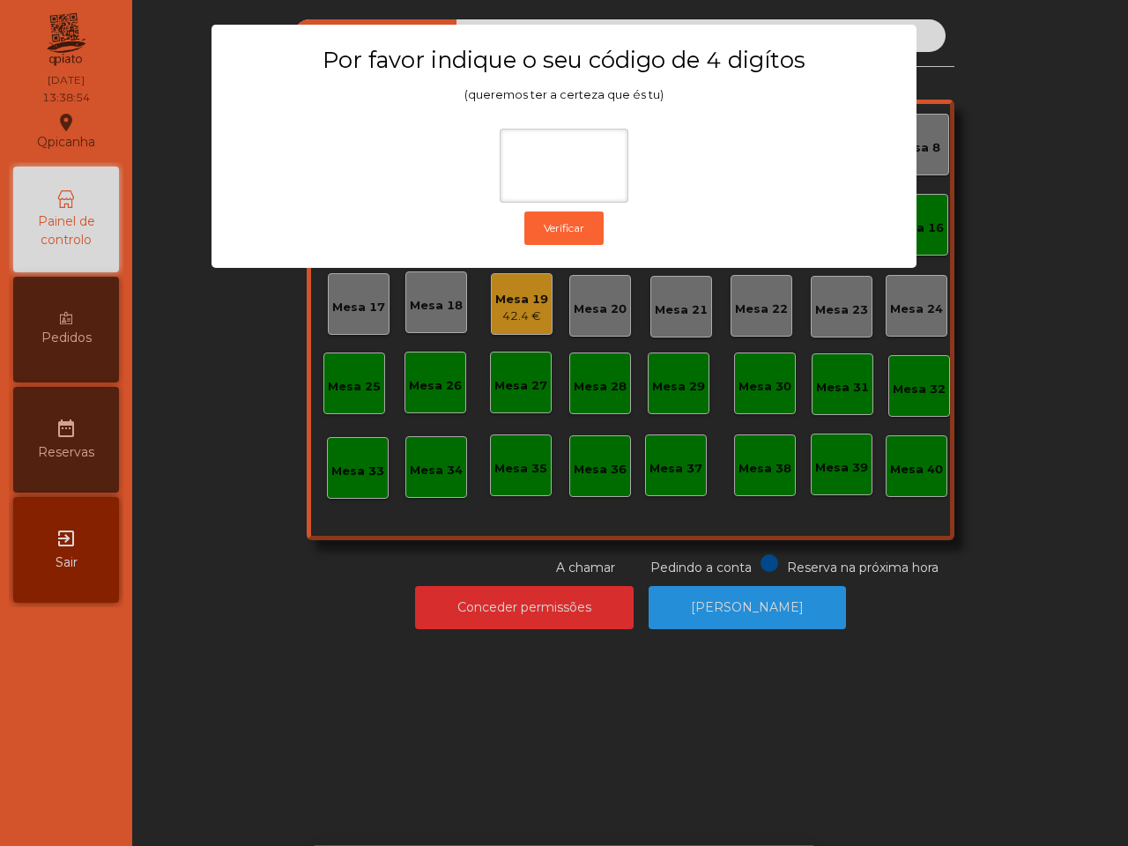
click at [493, 623] on ngb-modal-window "Por favor indique o seu código de 4 digítos (queremos ter a certeza que és tu) …" at bounding box center [564, 423] width 1072 height 846
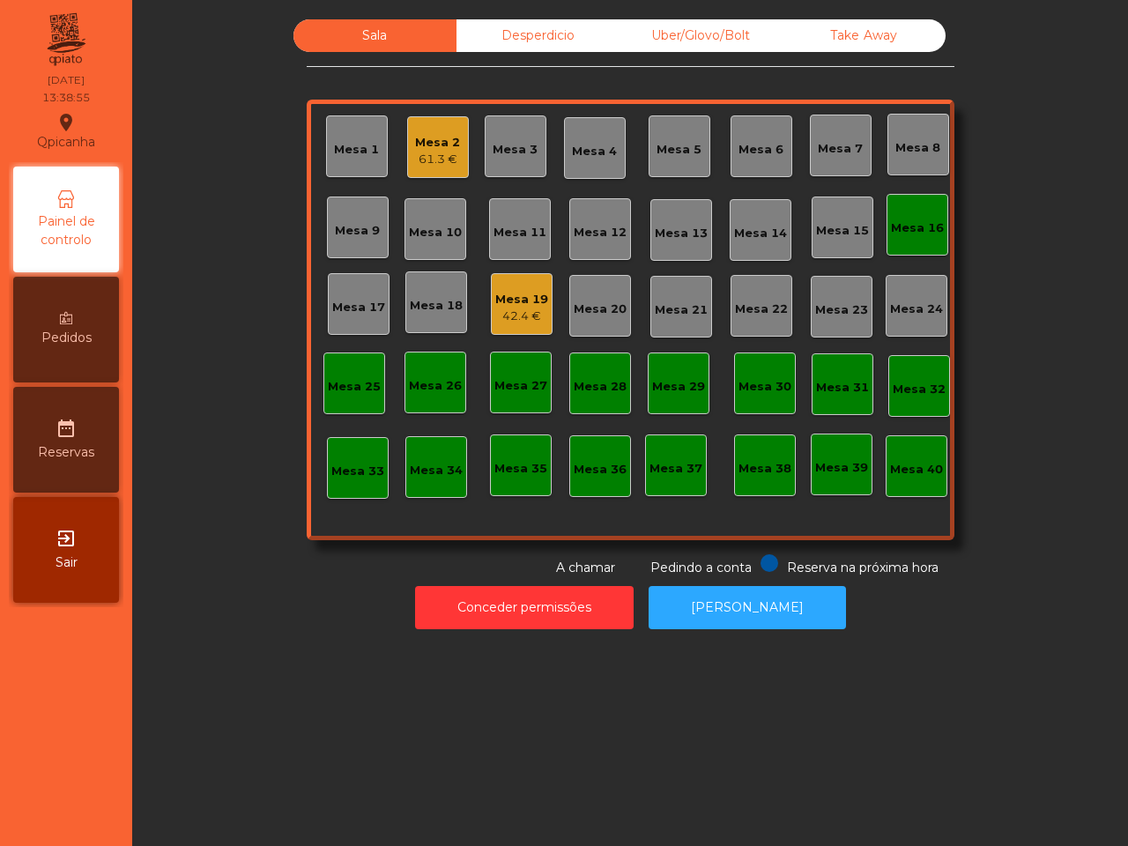
click at [421, 138] on div "Mesa 2" at bounding box center [437, 143] width 45 height 18
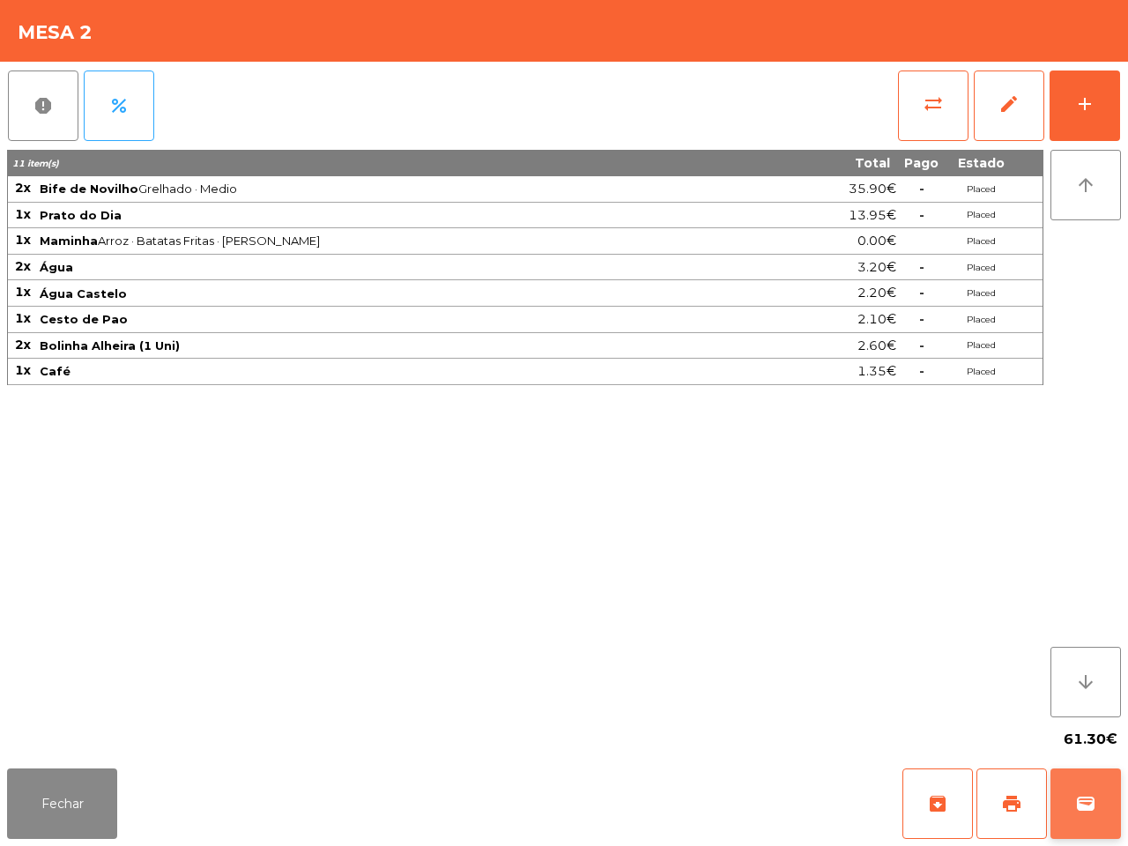
click at [1090, 791] on button "wallet" at bounding box center [1085, 803] width 70 height 70
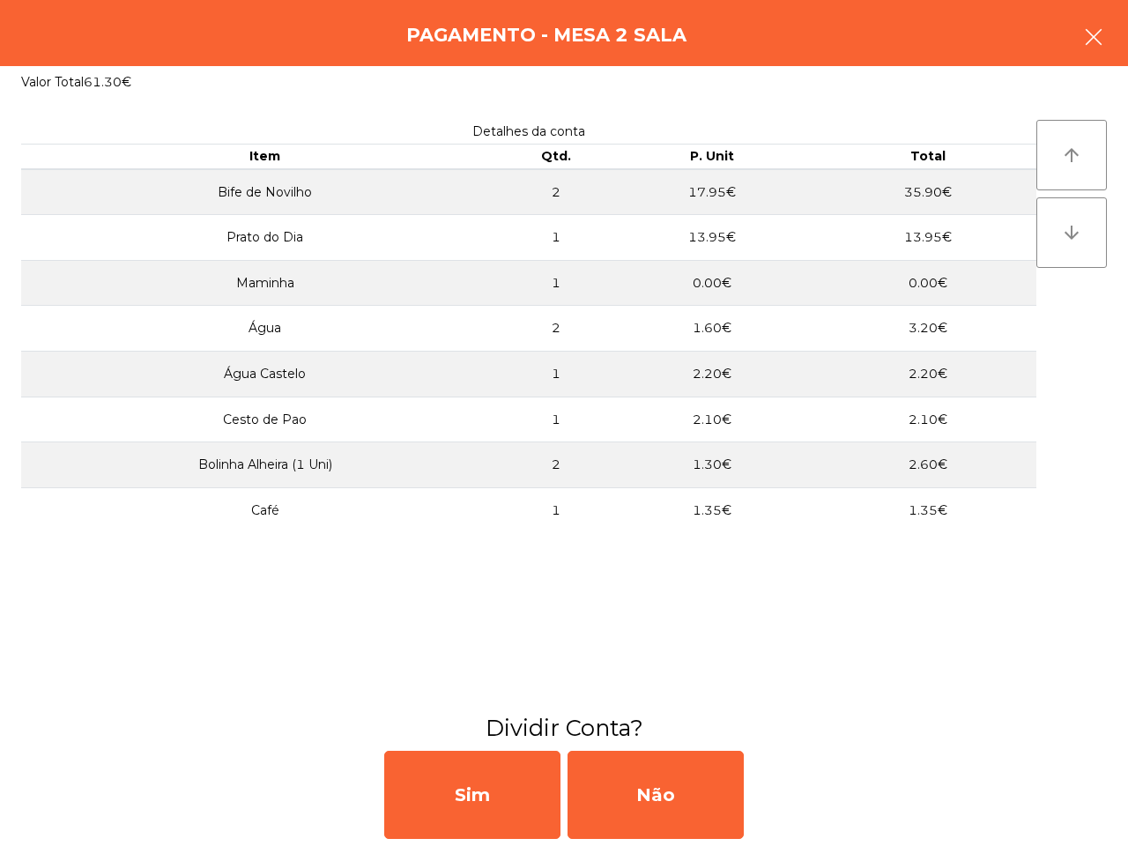
click at [1093, 35] on icon "button" at bounding box center [1093, 36] width 21 height 21
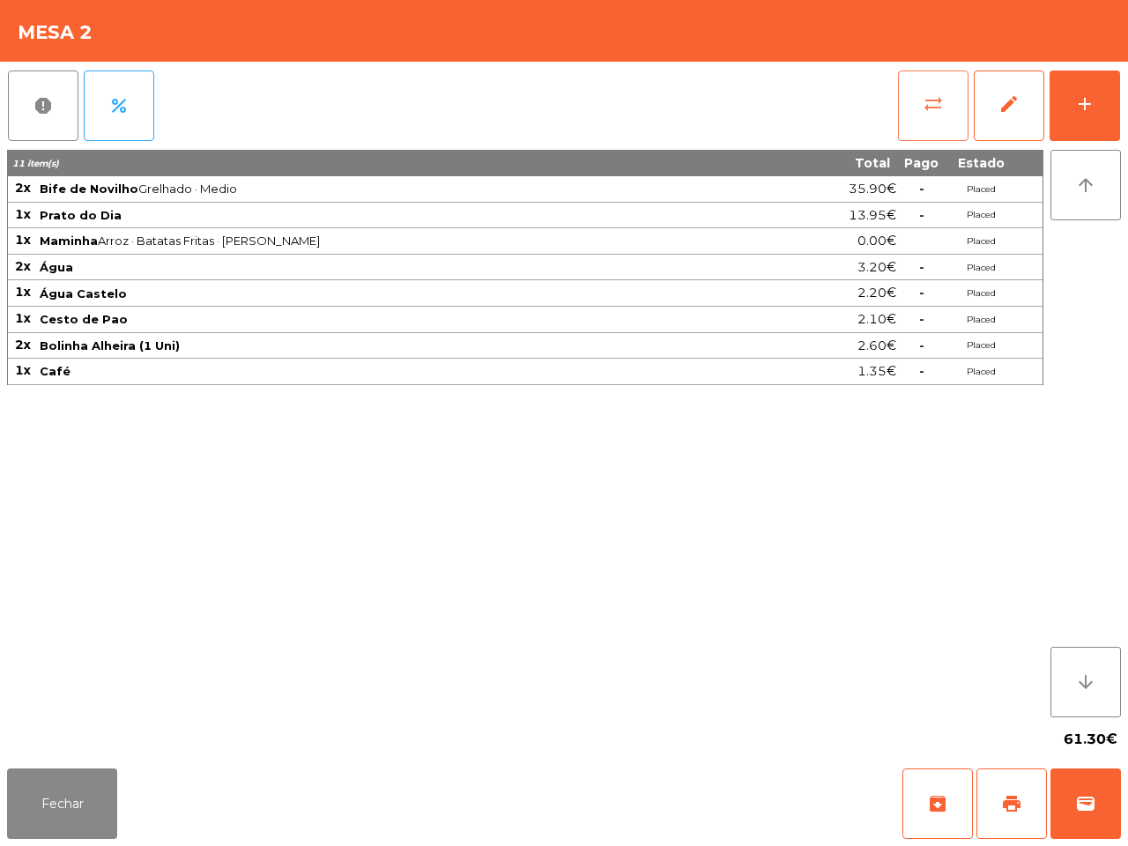
click at [944, 112] on button "sync_alt" at bounding box center [933, 105] width 70 height 70
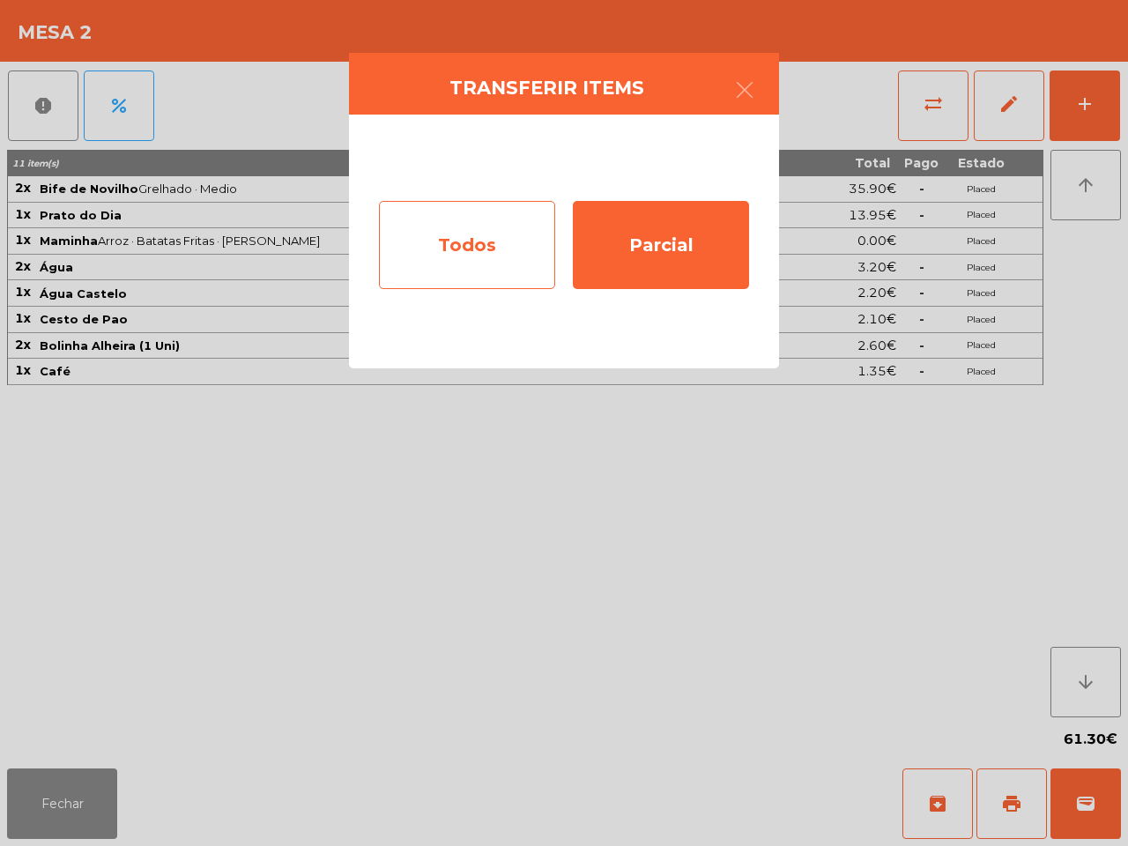
click at [511, 251] on div "Todos" at bounding box center [467, 245] width 176 height 88
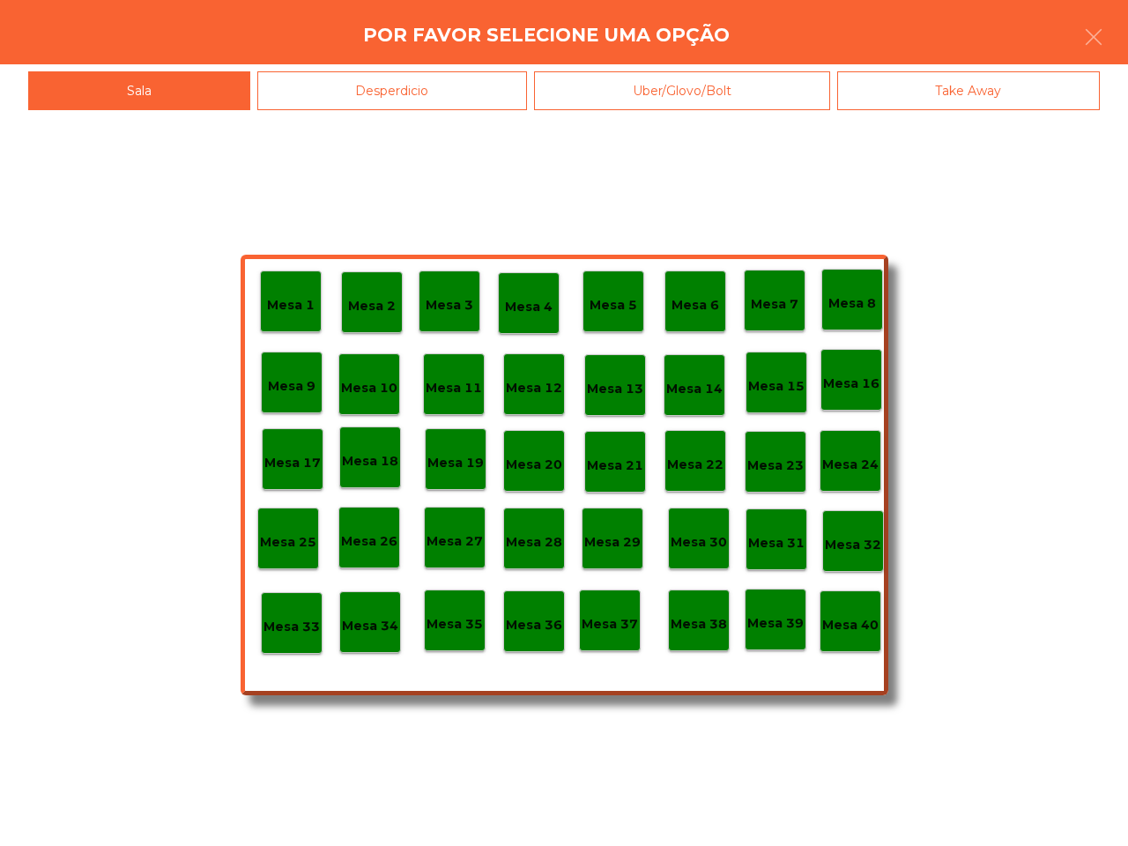
click at [859, 630] on p "Mesa 40" at bounding box center [850, 625] width 56 height 20
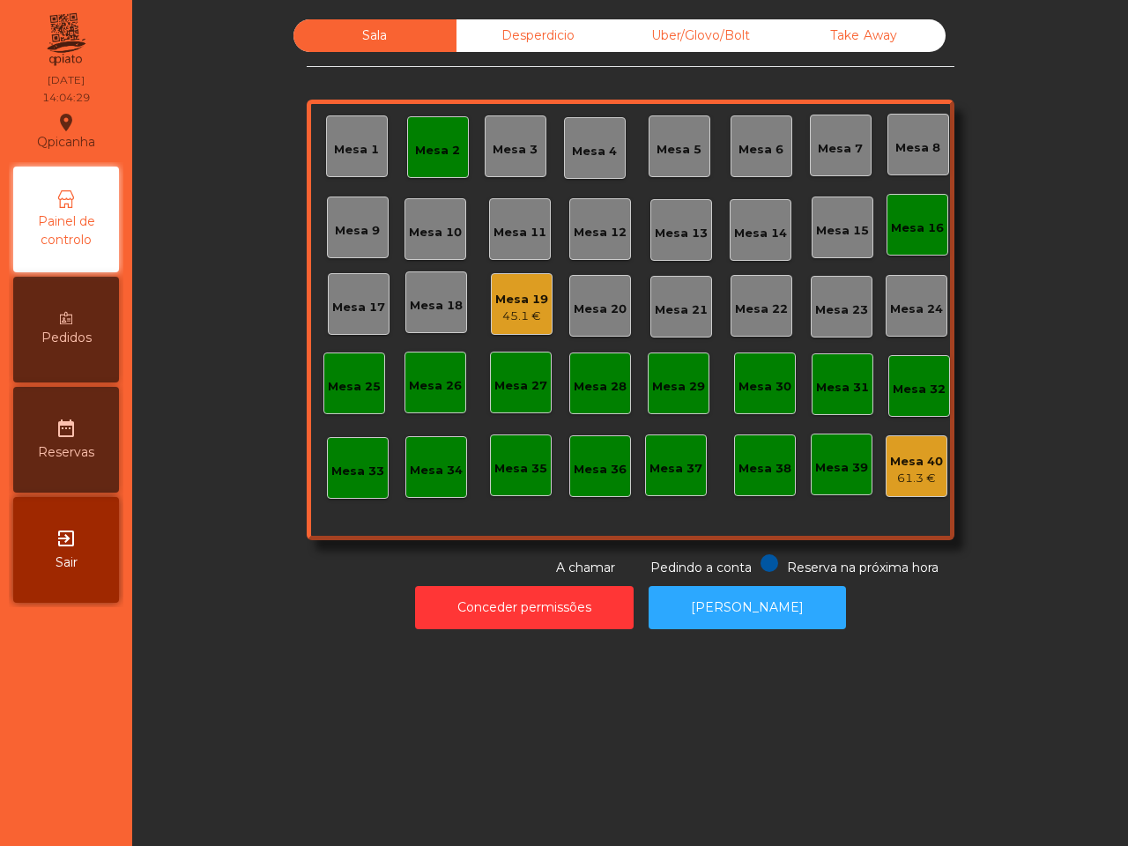
click at [504, 293] on div "Mesa 19" at bounding box center [521, 300] width 53 height 18
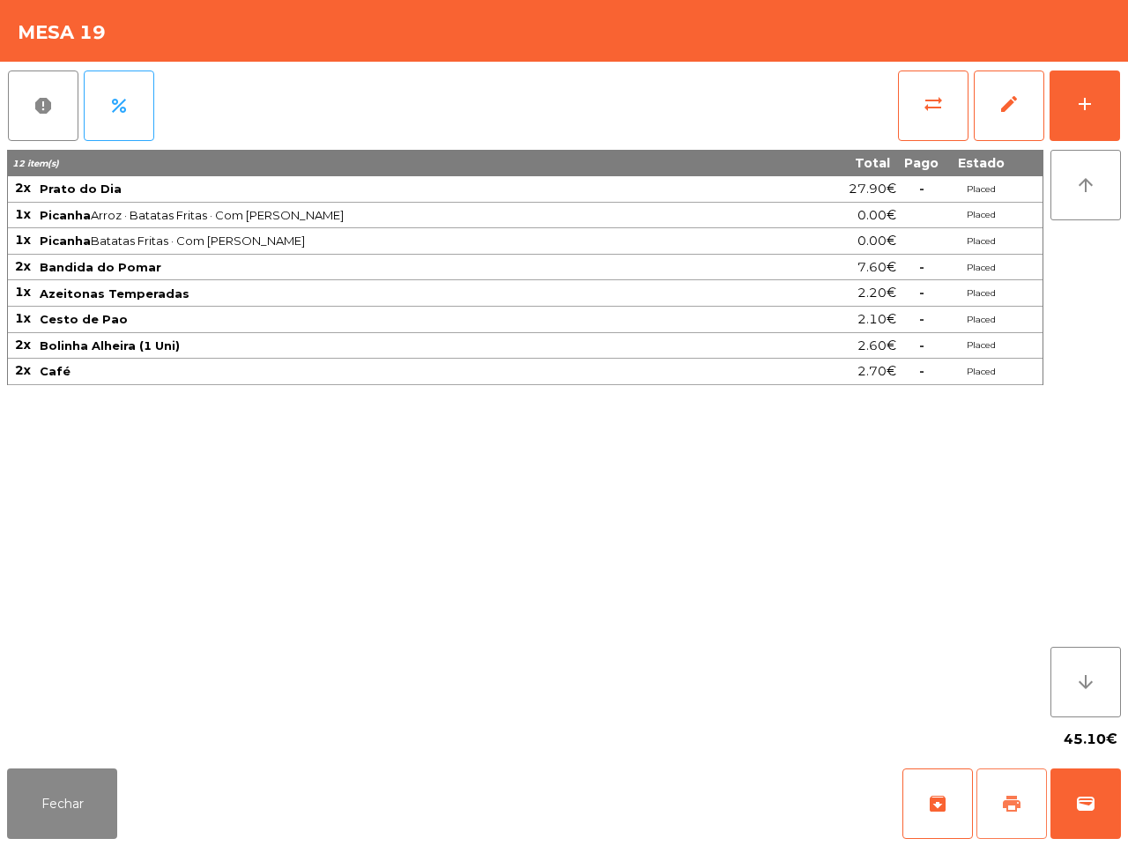
click at [993, 797] on button "print" at bounding box center [1011, 803] width 70 height 70
click at [938, 98] on span "sync_alt" at bounding box center [933, 103] width 21 height 21
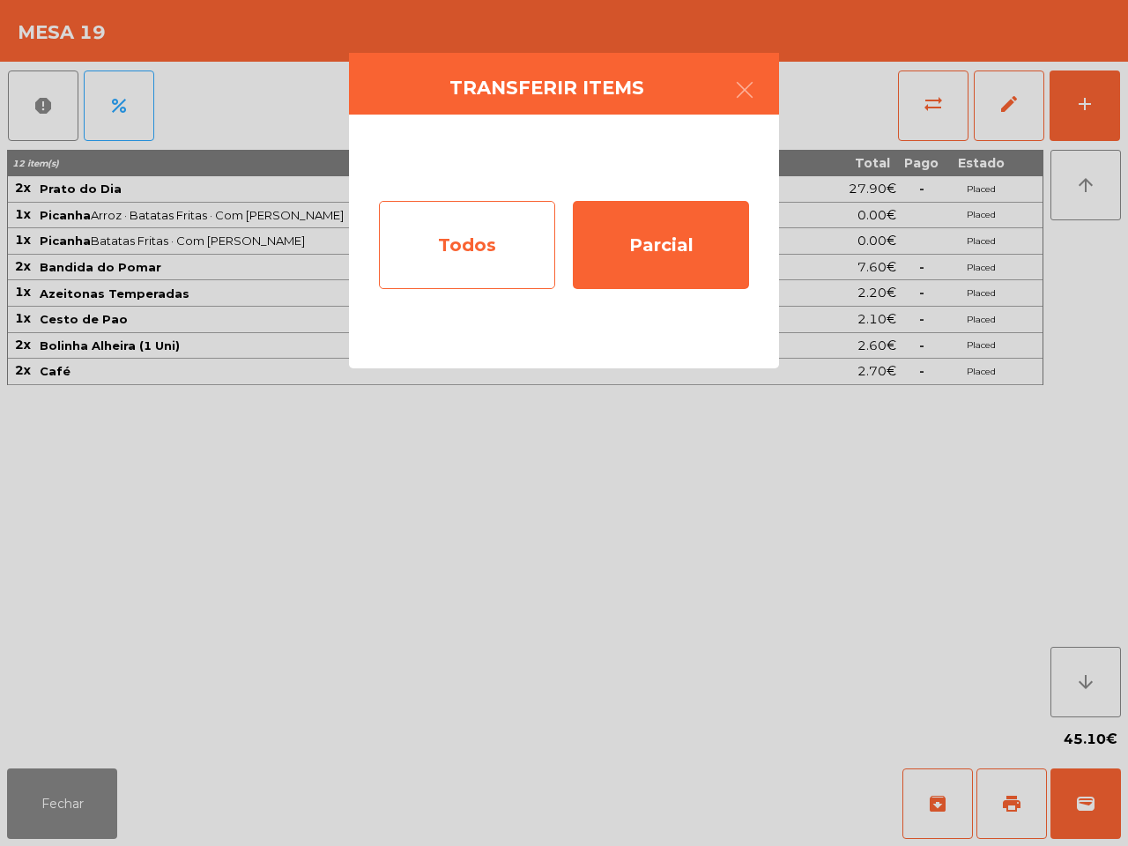
click at [461, 234] on div "Todos" at bounding box center [467, 245] width 176 height 88
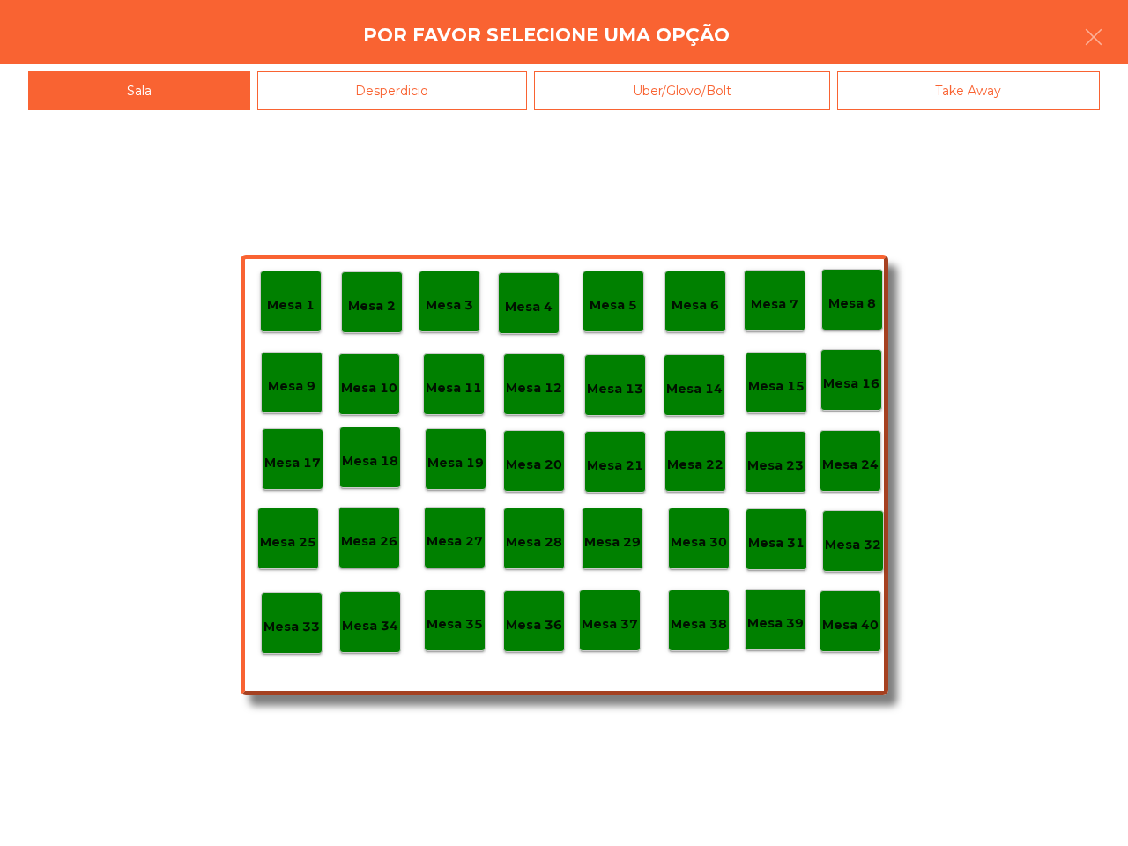
click at [857, 623] on p "Mesa 40" at bounding box center [850, 625] width 56 height 20
